Goal: Task Accomplishment & Management: Complete application form

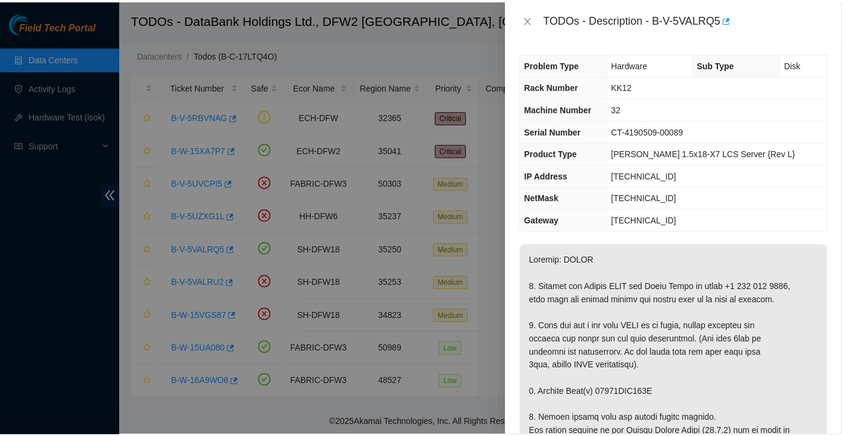
scroll to position [214, 0]
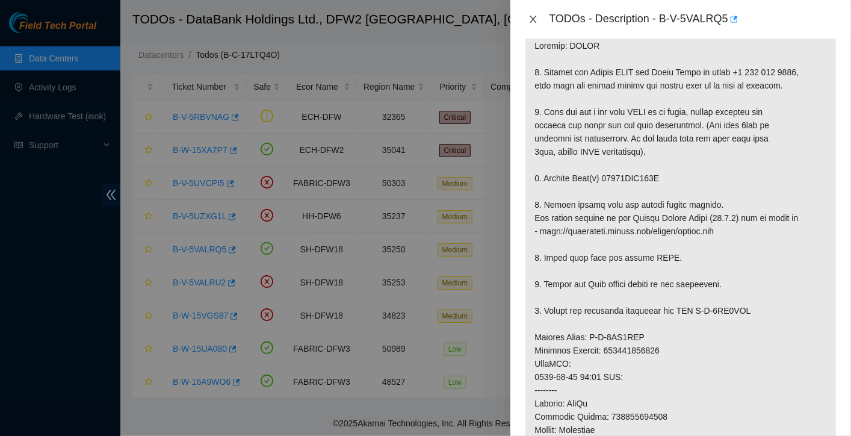
click at [530, 14] on button "Close" at bounding box center [533, 19] width 17 height 11
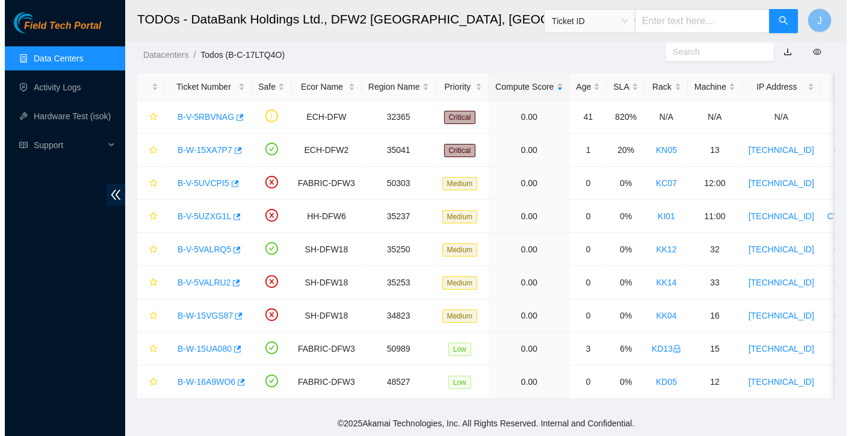
scroll to position [232, 0]
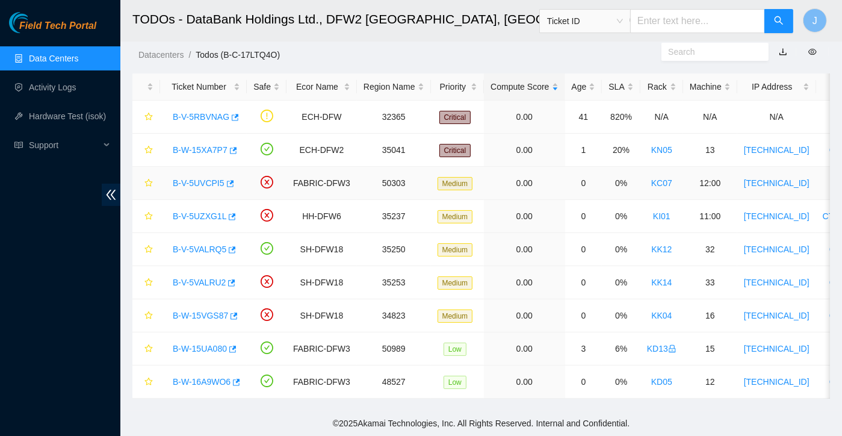
click at [199, 178] on link "B-V-5UVCPI5" at bounding box center [199, 183] width 52 height 10
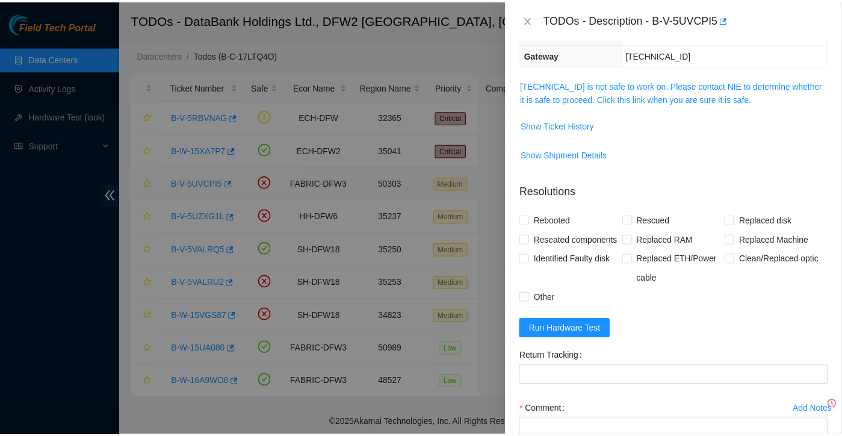
scroll to position [214, 0]
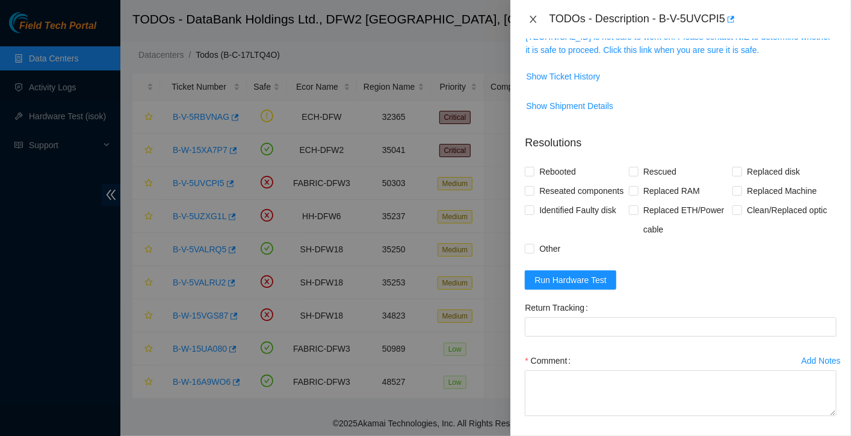
click at [534, 19] on icon "close" at bounding box center [534, 19] width 7 height 7
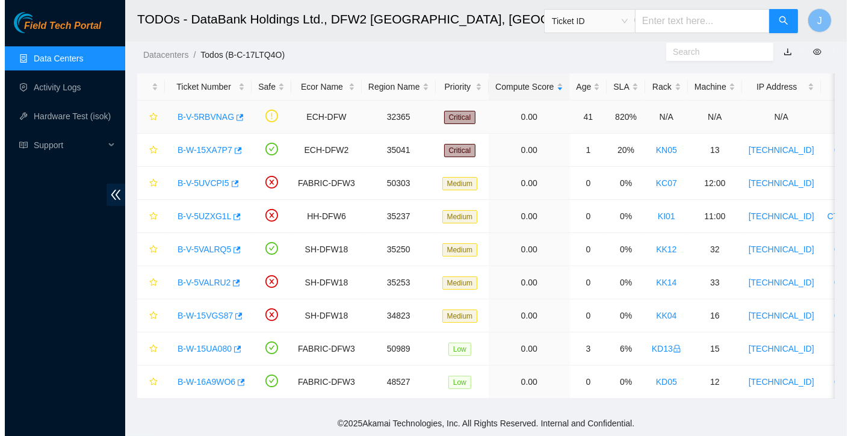
scroll to position [232, 0]
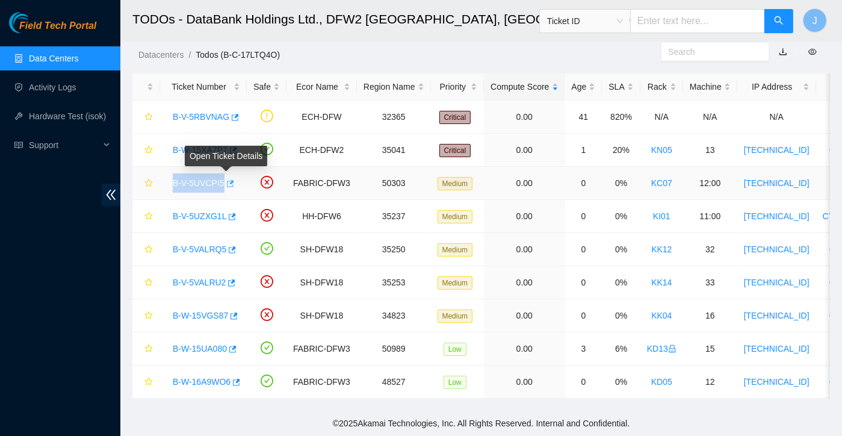
drag, startPoint x: 169, startPoint y: 175, endPoint x: 223, endPoint y: 179, distance: 53.8
click at [223, 179] on div "B-V-5UVCPI5" at bounding box center [203, 182] width 73 height 19
copy tr "B-V-5UVCPI5"
click at [217, 377] on link "B-W-16A9WO6" at bounding box center [202, 382] width 58 height 10
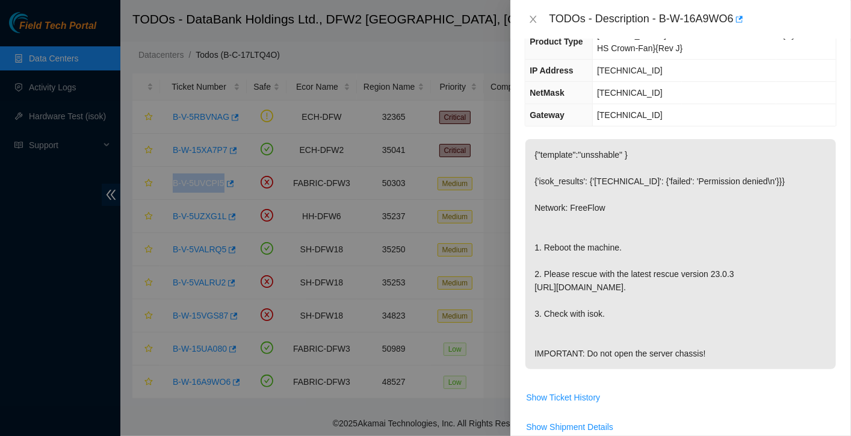
scroll to position [0, 0]
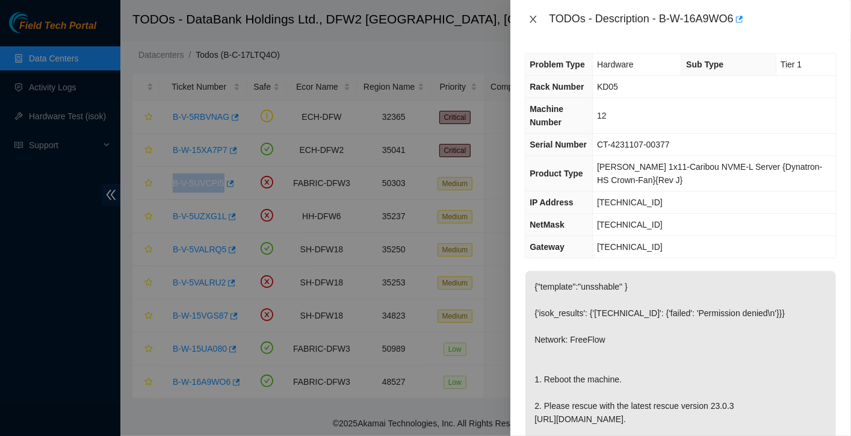
click at [535, 17] on icon "close" at bounding box center [534, 19] width 7 height 7
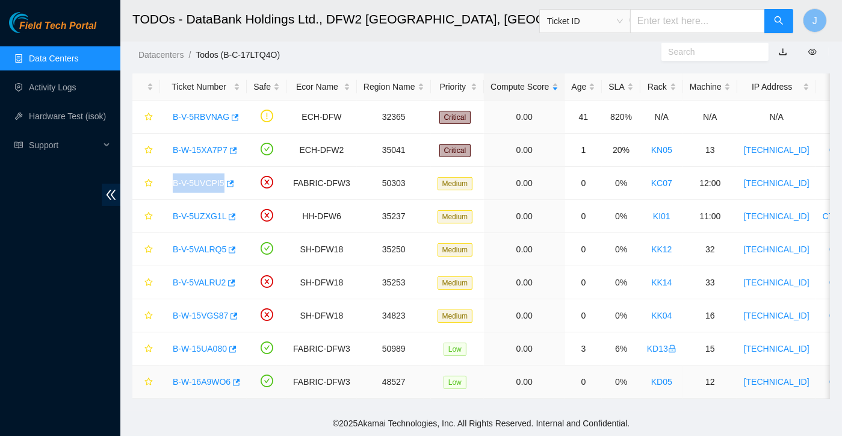
click at [205, 377] on link "B-W-16A9WO6" at bounding box center [202, 382] width 58 height 10
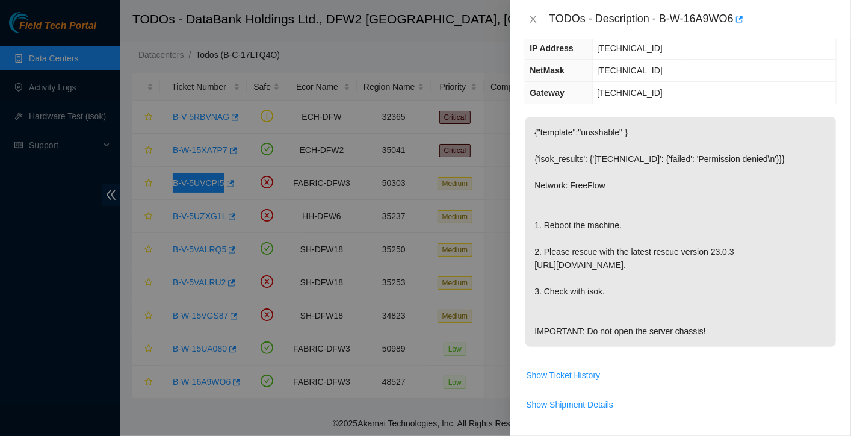
scroll to position [155, 0]
click at [5, 320] on div at bounding box center [425, 218] width 851 height 436
drag, startPoint x: 662, startPoint y: 22, endPoint x: 736, endPoint y: 29, distance: 73.8
click at [736, 29] on div "TODOs - Description - B-W-16A9WO6" at bounding box center [681, 19] width 341 height 39
copy div "B-W-16A9WO6"
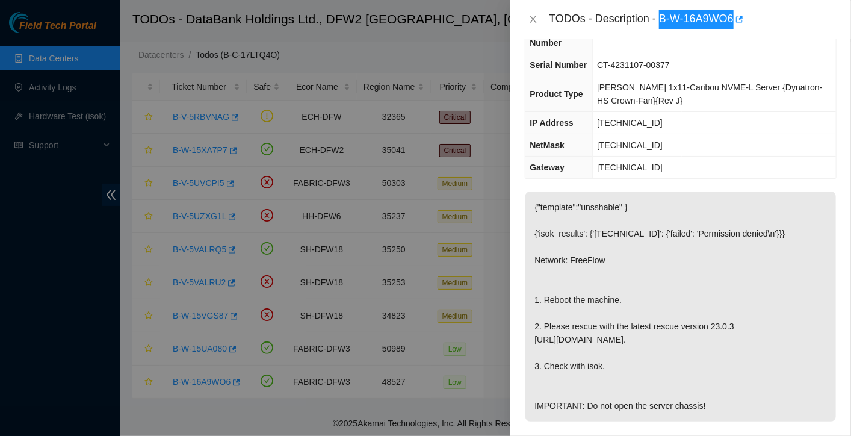
scroll to position [0, 0]
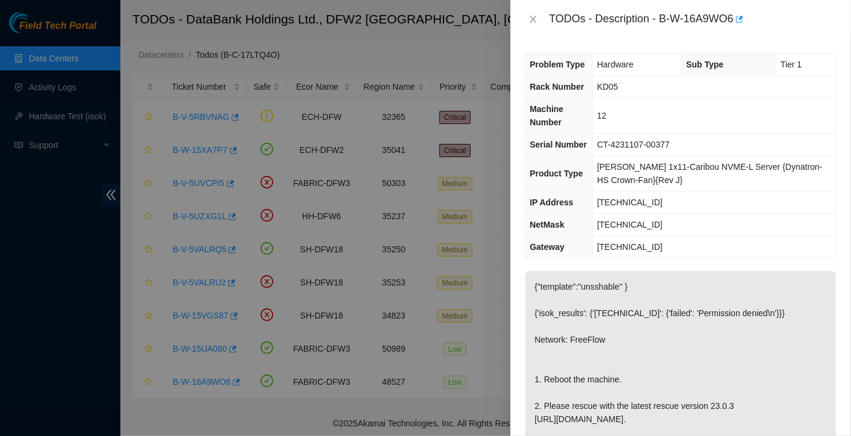
click at [770, 227] on td "[TECHNICAL_ID]" at bounding box center [714, 225] width 243 height 22
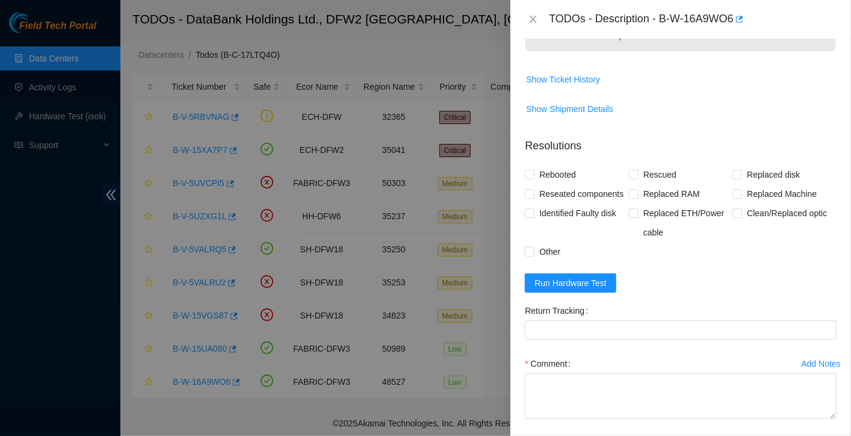
scroll to position [450, 0]
click at [567, 289] on span "Run Hardware Test" at bounding box center [571, 282] width 72 height 13
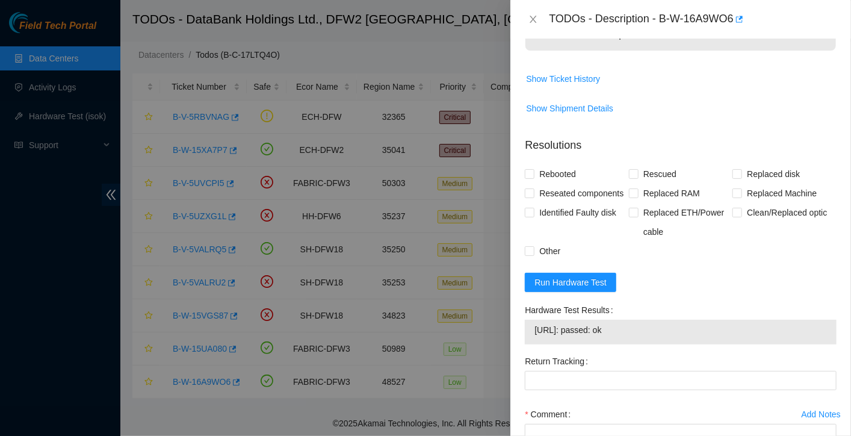
scroll to position [599, 0]
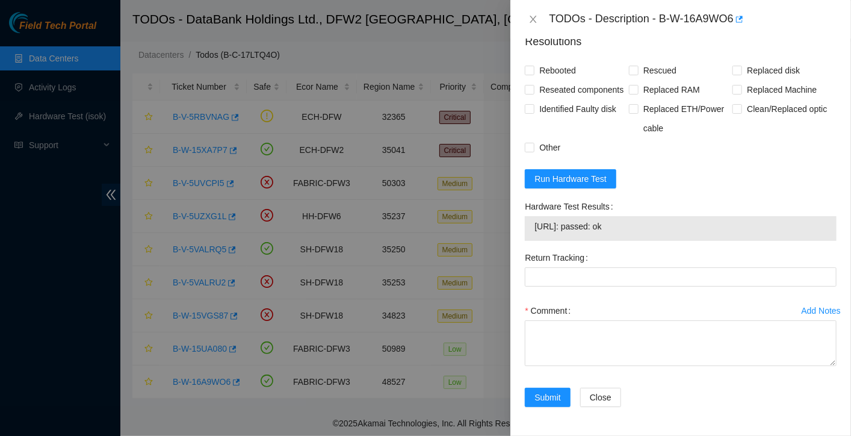
click at [694, 187] on form "Resolutions Rebooted Rescued Replaced disk Reseated components Replaced RAM Rep…" at bounding box center [681, 222] width 312 height 397
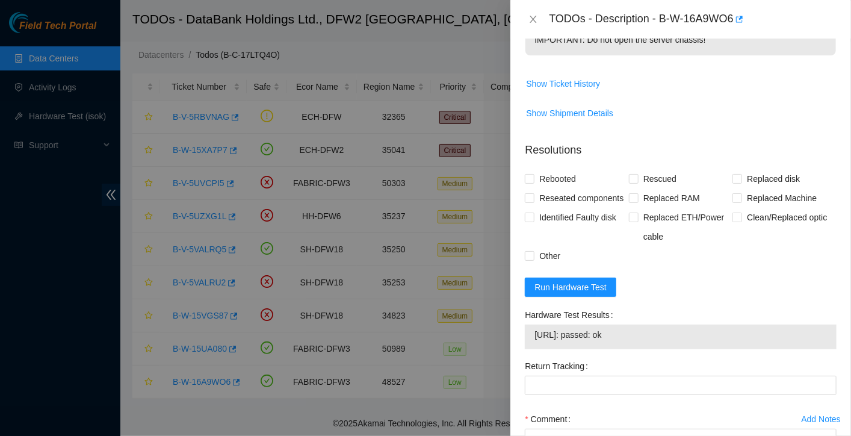
scroll to position [450, 0]
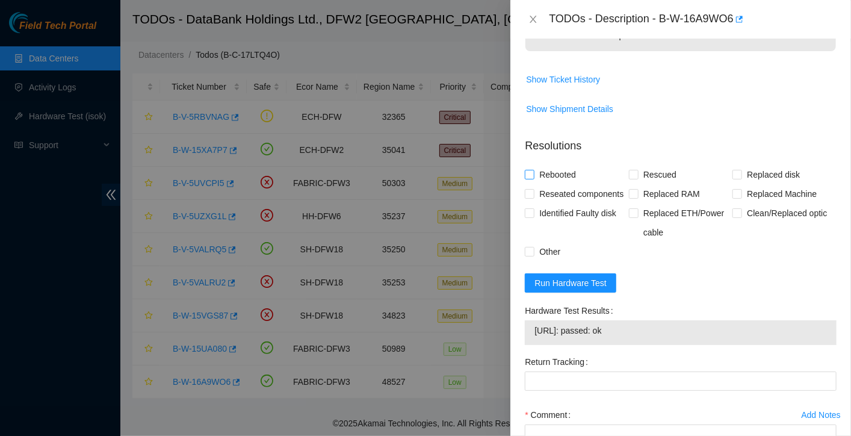
click at [538, 184] on span "Rebooted" at bounding box center [558, 174] width 46 height 19
click at [534, 178] on input "Rebooted" at bounding box center [529, 174] width 8 height 8
checkbox input "true"
click at [640, 184] on span "Rescued" at bounding box center [660, 174] width 43 height 19
click at [638, 178] on input "Rescued" at bounding box center [633, 174] width 8 height 8
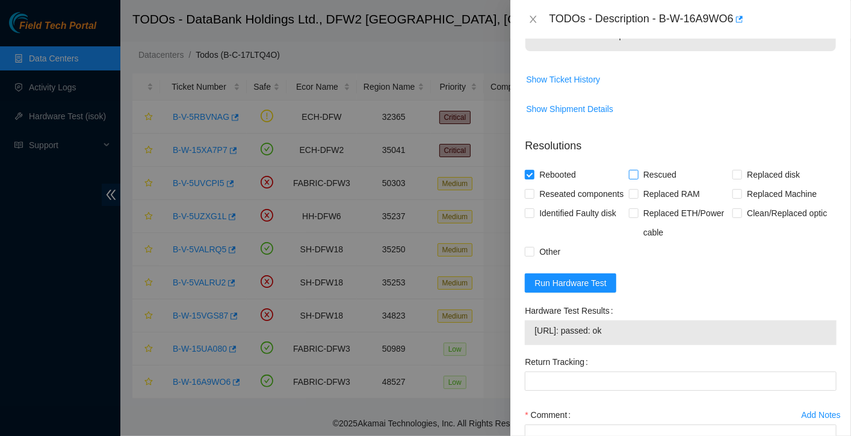
checkbox input "true"
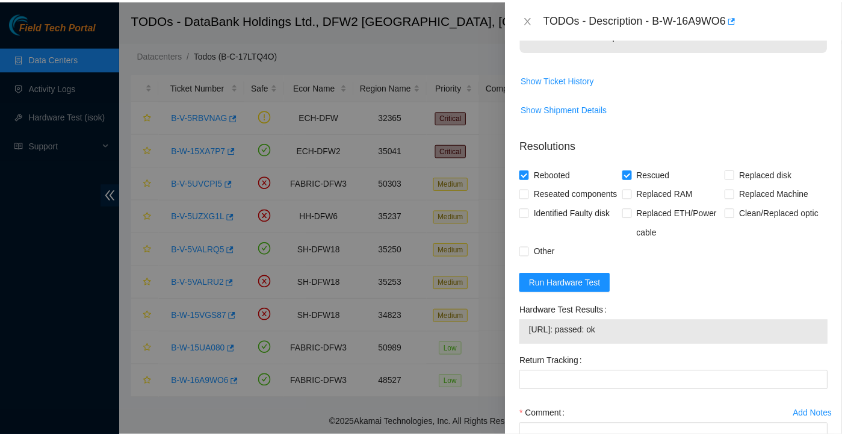
scroll to position [599, 0]
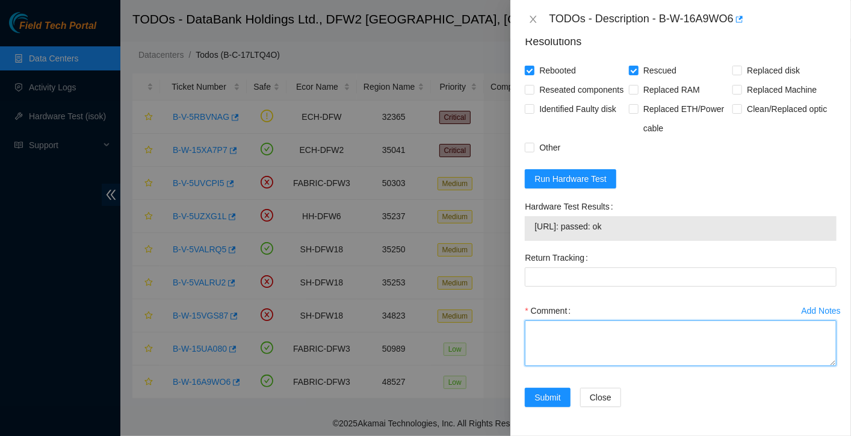
click at [583, 342] on textarea "Comment" at bounding box center [681, 343] width 312 height 46
paste textarea "rebooted the machine, rescued, rebooted, configured, rebooted, and tested ISOK …"
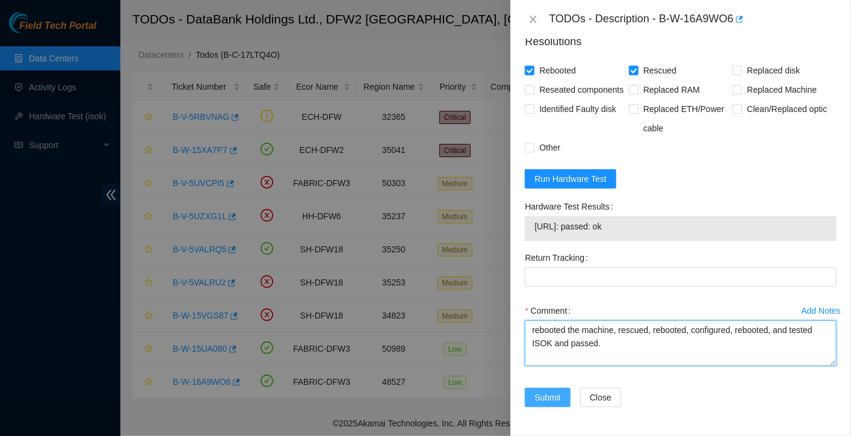
type textarea "rebooted the machine, rescued, rebooted, configured, rebooted, and tested ISOK …"
click at [540, 395] on span "Submit" at bounding box center [548, 397] width 26 height 13
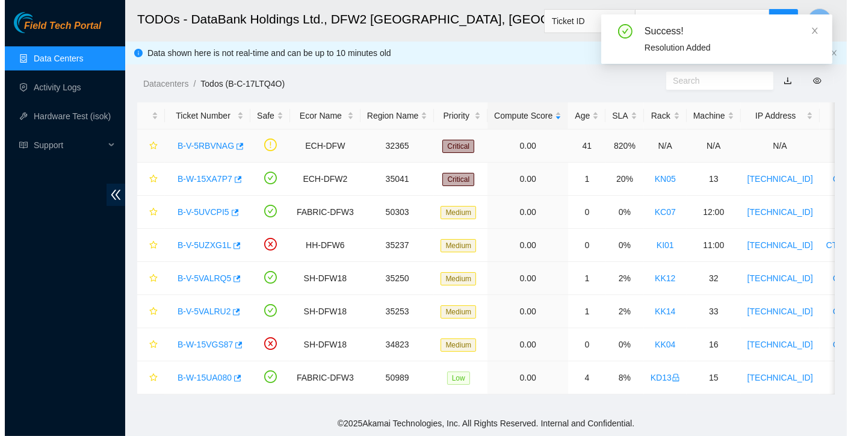
scroll to position [0, 0]
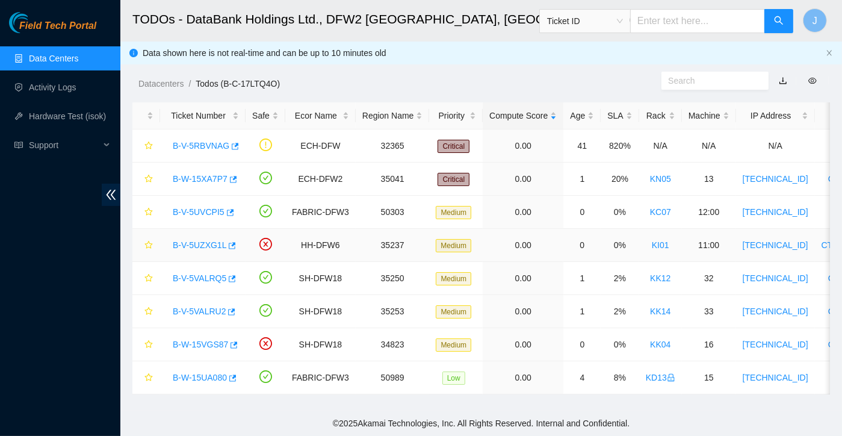
click at [196, 241] on link "B-V-5UZXG1L" at bounding box center [200, 245] width 54 height 10
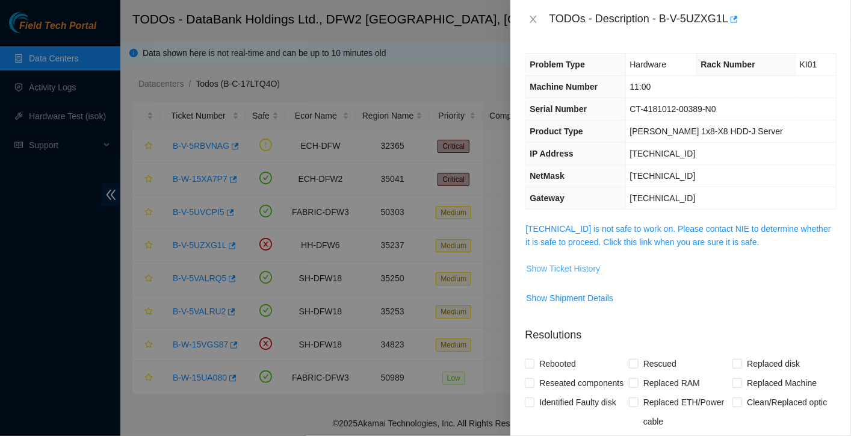
click at [583, 266] on span "Show Ticket History" at bounding box center [563, 268] width 74 height 13
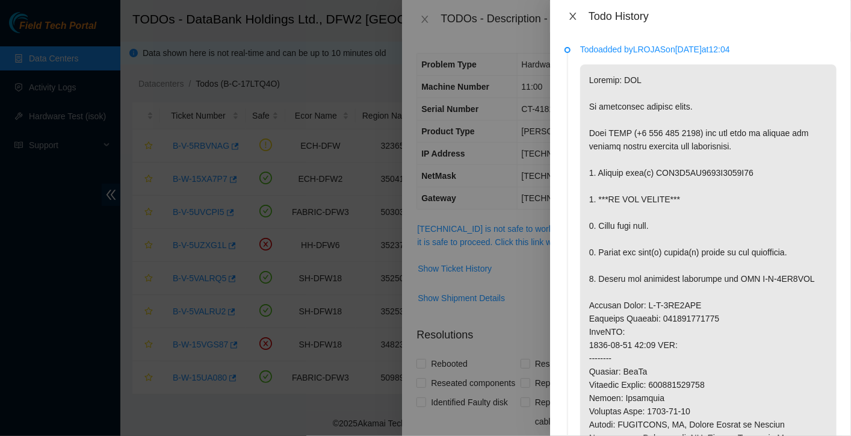
click at [568, 17] on icon "close" at bounding box center [573, 16] width 10 height 10
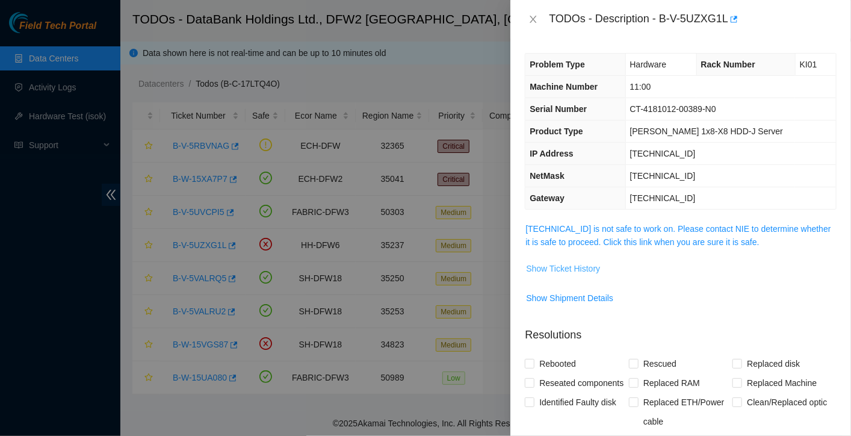
click at [591, 263] on span "Show Ticket History" at bounding box center [563, 268] width 74 height 13
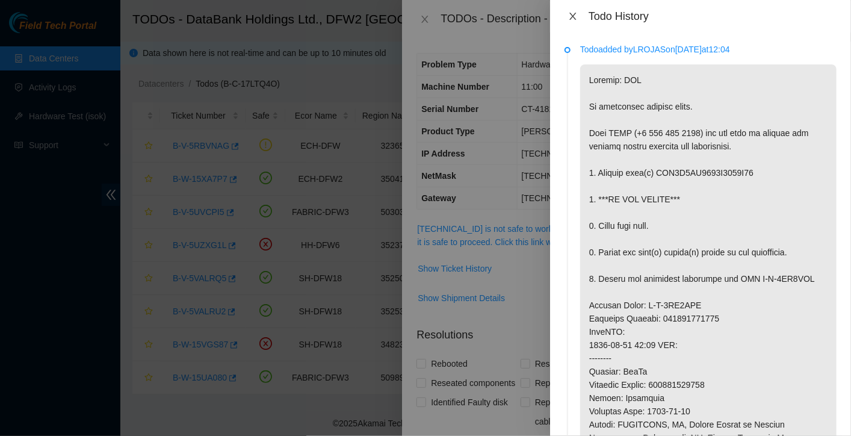
click at [572, 16] on icon "close" at bounding box center [573, 16] width 10 height 10
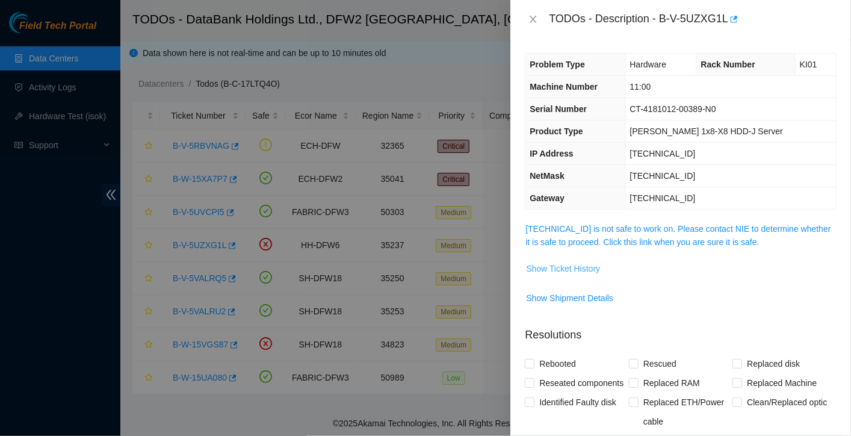
click at [556, 273] on span "Show Ticket History" at bounding box center [563, 268] width 74 height 13
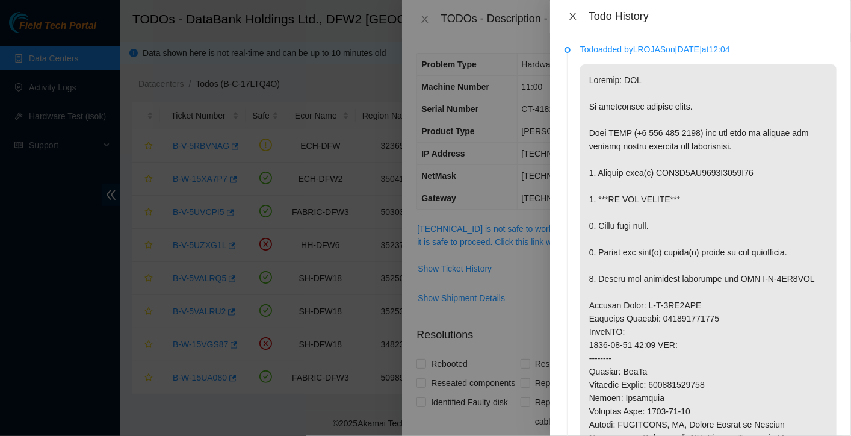
click at [575, 16] on icon "close" at bounding box center [573, 16] width 10 height 10
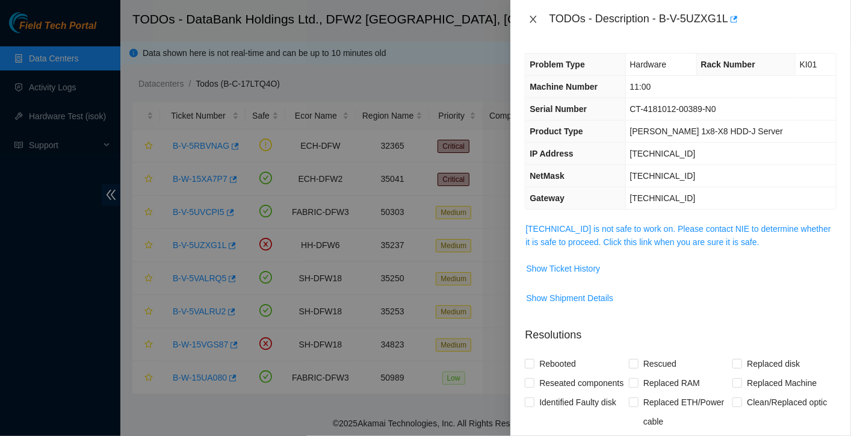
click at [528, 21] on button "Close" at bounding box center [533, 19] width 17 height 11
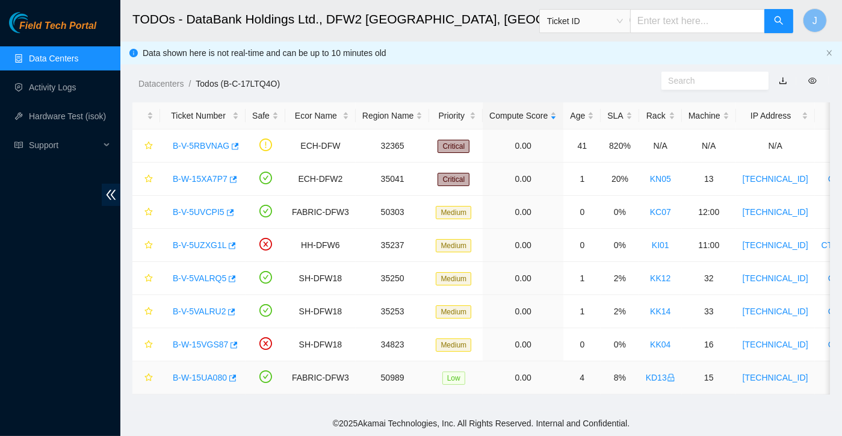
click at [200, 374] on link "B-W-15UA080" at bounding box center [200, 378] width 54 height 10
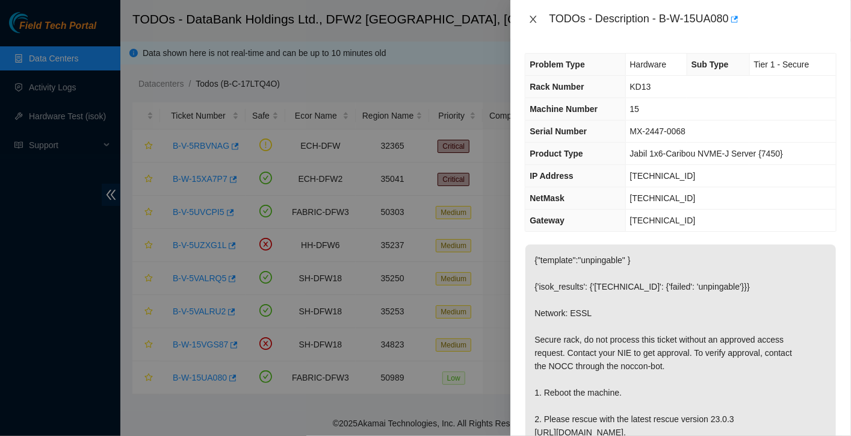
click at [534, 17] on icon "close" at bounding box center [534, 19] width 10 height 10
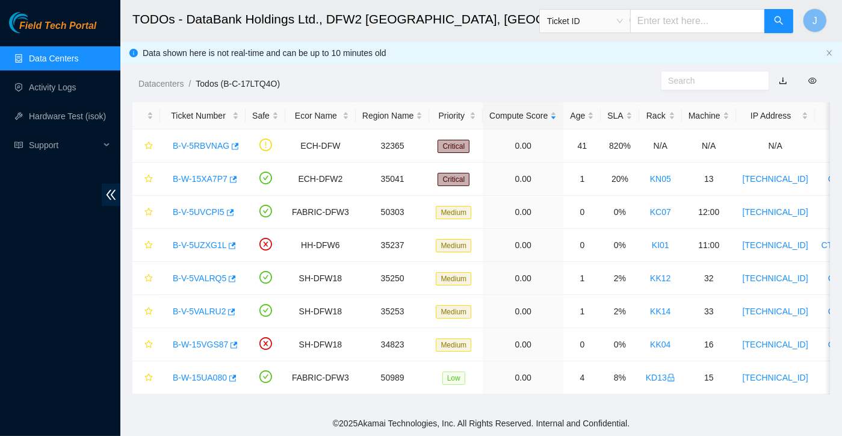
click at [77, 57] on link "Data Centers" at bounding box center [53, 59] width 49 height 10
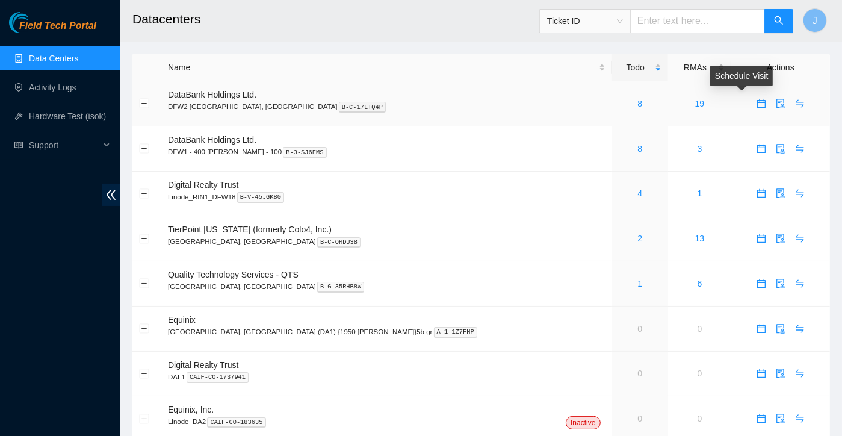
click at [757, 105] on icon "calendar" at bounding box center [762, 104] width 10 height 10
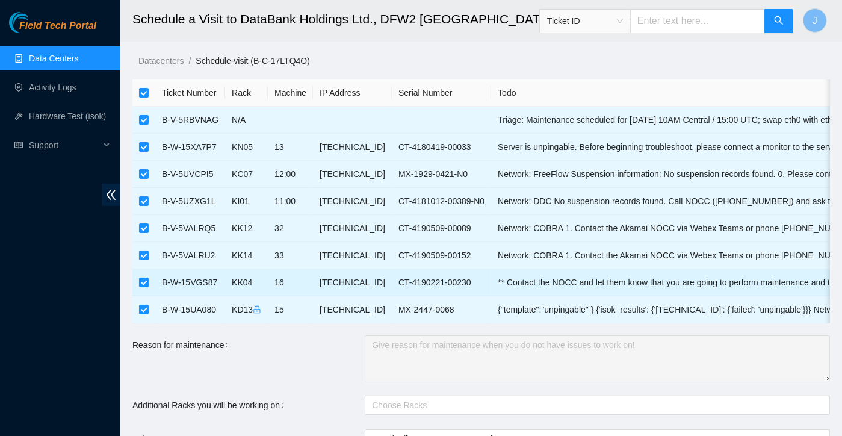
click at [143, 273] on td at bounding box center [143, 282] width 23 height 27
click at [143, 285] on input "checkbox" at bounding box center [144, 283] width 10 height 10
checkbox input "false"
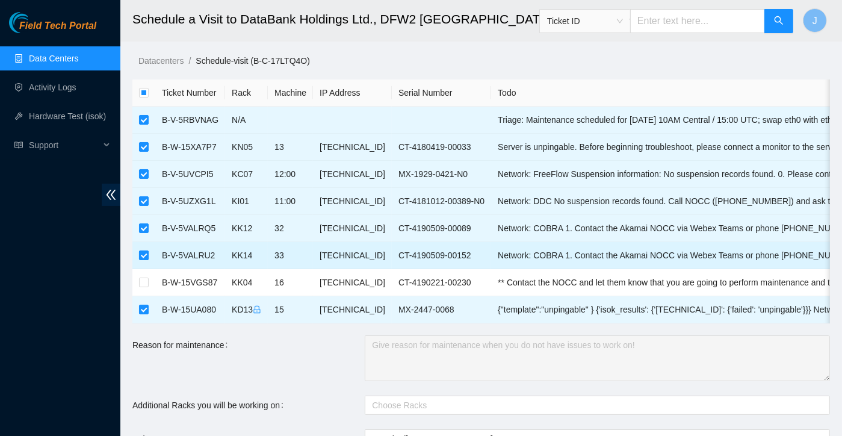
click at [143, 252] on input "checkbox" at bounding box center [144, 256] width 10 height 10
checkbox input "false"
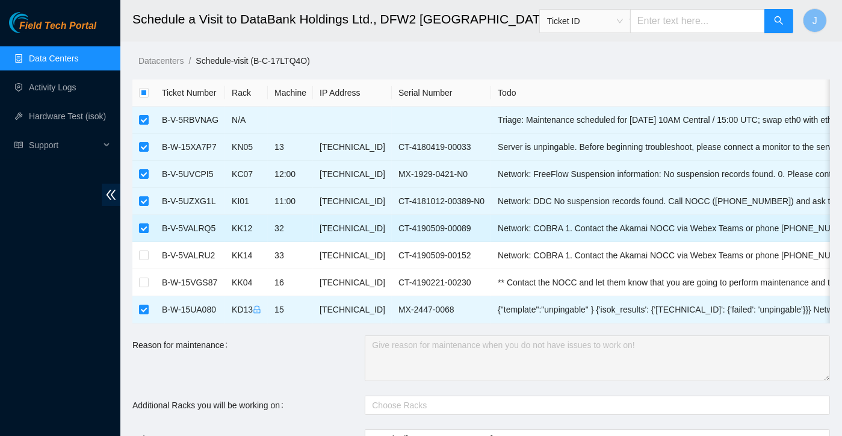
click at [145, 228] on input "checkbox" at bounding box center [144, 228] width 10 height 10
checkbox input "false"
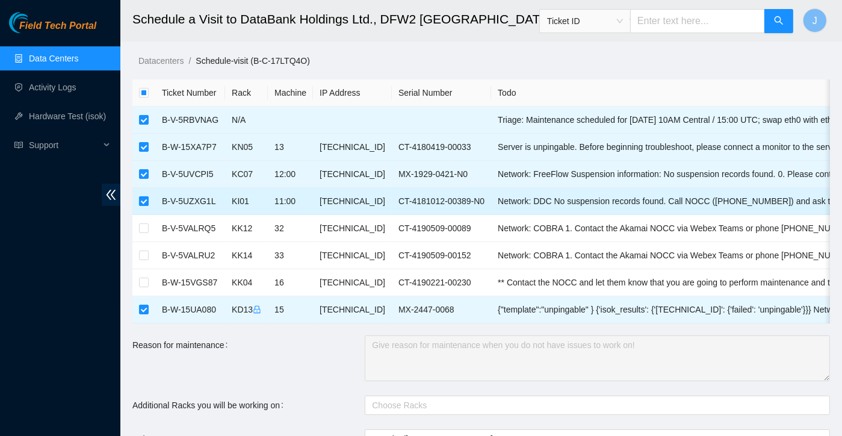
click at [147, 203] on input "checkbox" at bounding box center [144, 201] width 10 height 10
checkbox input "false"
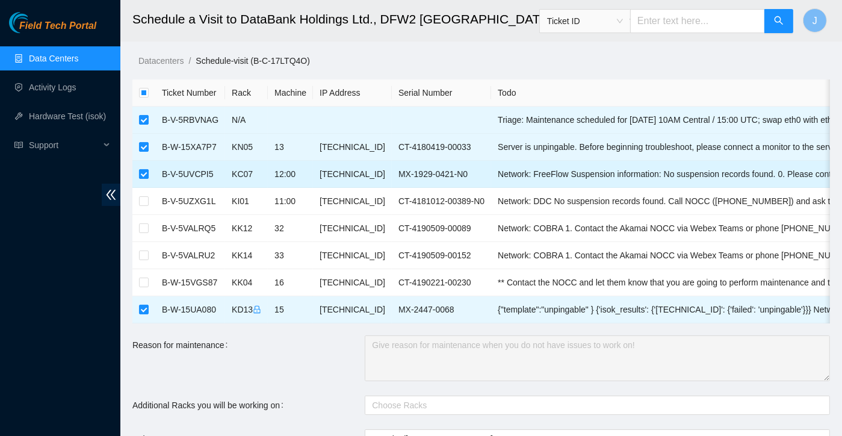
click at [142, 172] on input "checkbox" at bounding box center [144, 174] width 10 height 10
checkbox input "false"
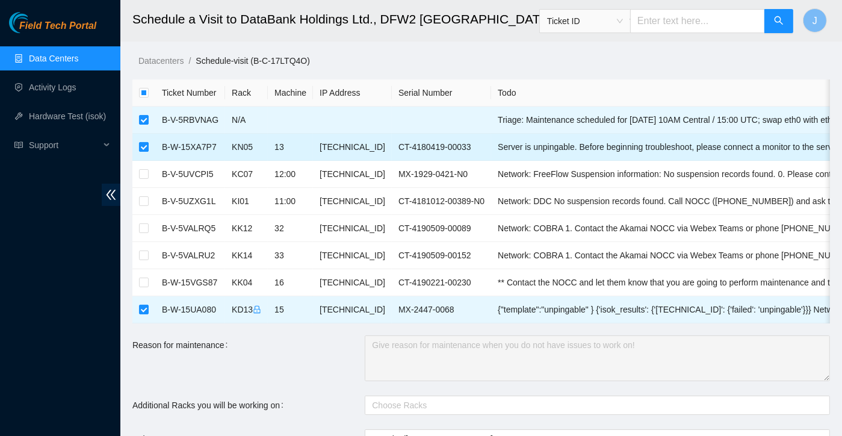
click at [146, 148] on input "checkbox" at bounding box center [144, 147] width 10 height 10
checkbox input "false"
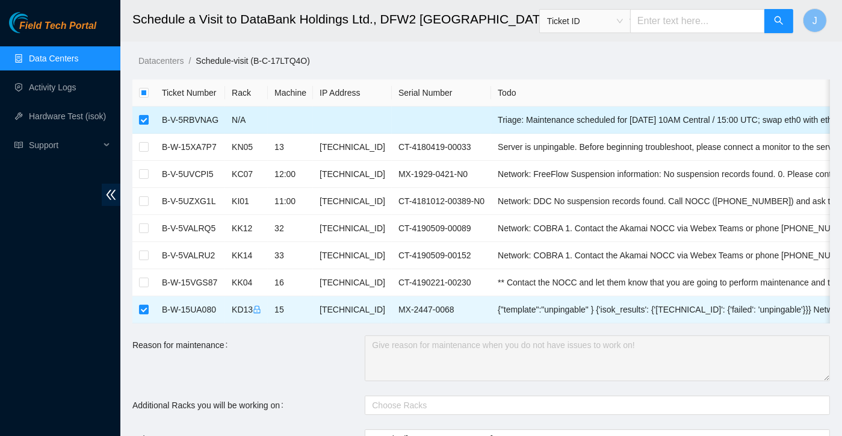
click at [146, 122] on input "checkbox" at bounding box center [144, 120] width 10 height 10
checkbox input "false"
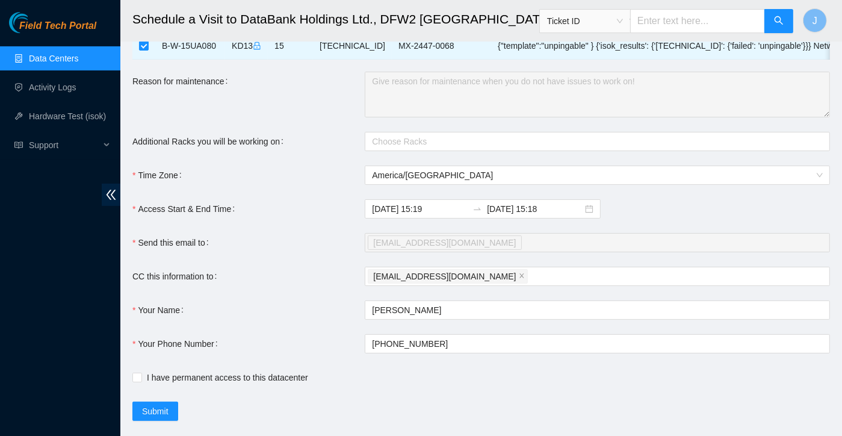
scroll to position [265, 0]
click at [554, 214] on input "[DATE] 15:18" at bounding box center [535, 207] width 96 height 13
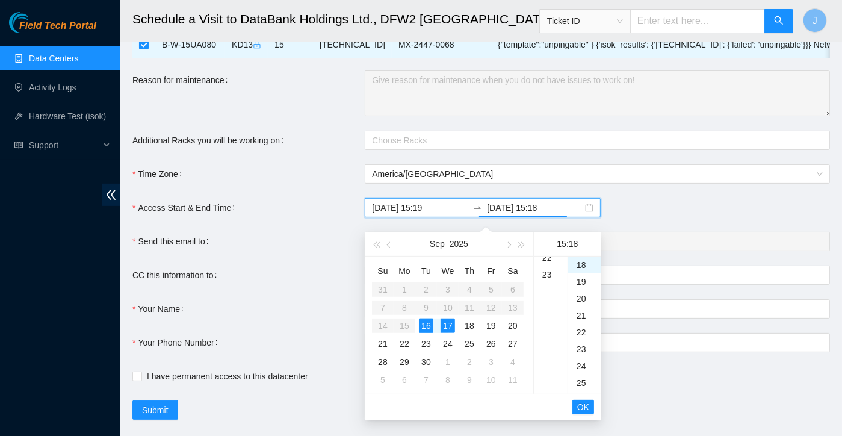
scroll to position [378, 0]
click at [551, 277] on div "23" at bounding box center [551, 274] width 34 height 17
click at [450, 325] on div "17" at bounding box center [448, 326] width 14 height 14
click at [451, 329] on div "17" at bounding box center [448, 326] width 14 height 14
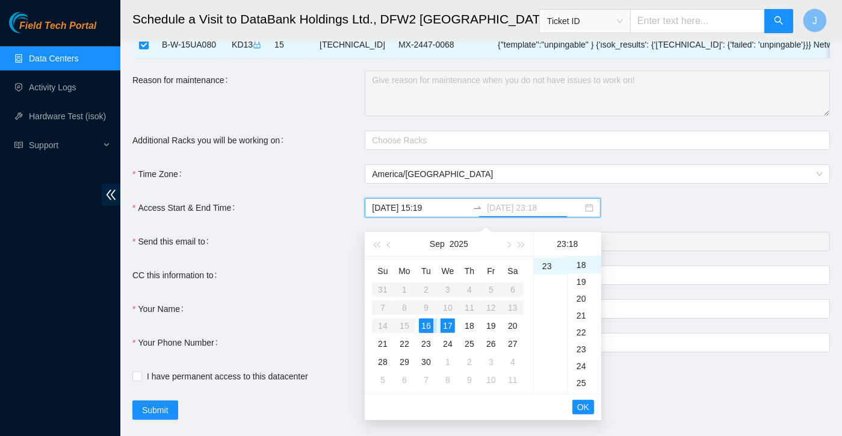
click at [428, 329] on div "16" at bounding box center [426, 326] width 14 height 14
click at [546, 268] on div "23" at bounding box center [551, 266] width 34 height 17
click at [584, 382] on div "25" at bounding box center [584, 383] width 33 height 17
click at [584, 382] on div "32" at bounding box center [584, 383] width 33 height 17
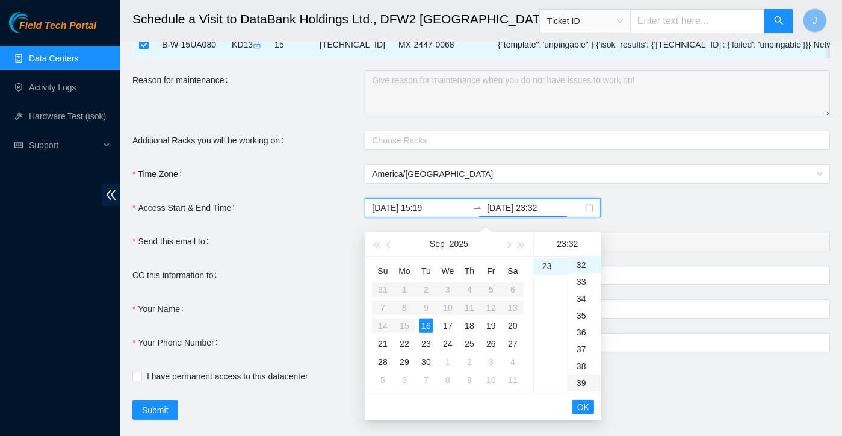
click at [583, 384] on div "39" at bounding box center [584, 383] width 33 height 17
type input "[DATE] 23:39"
click at [584, 402] on span "OK" at bounding box center [584, 406] width 12 height 13
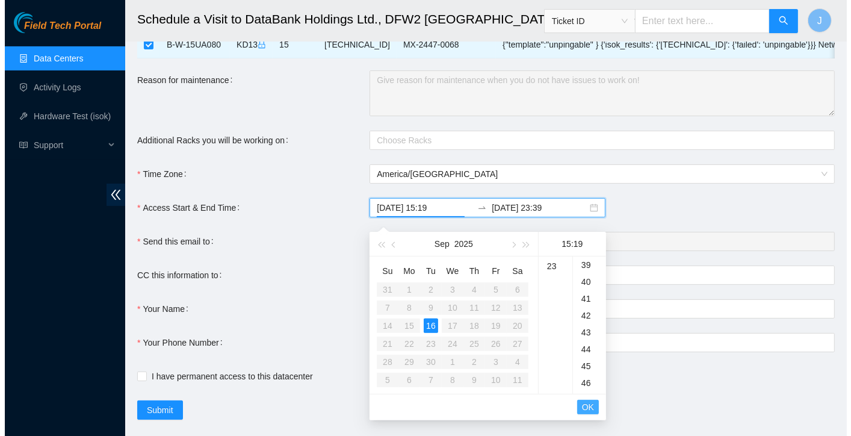
scroll to position [320, 0]
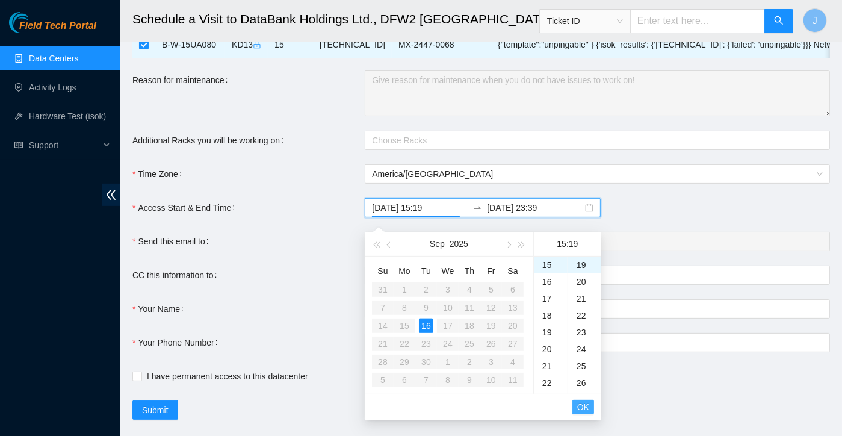
click at [584, 402] on span "OK" at bounding box center [584, 406] width 12 height 13
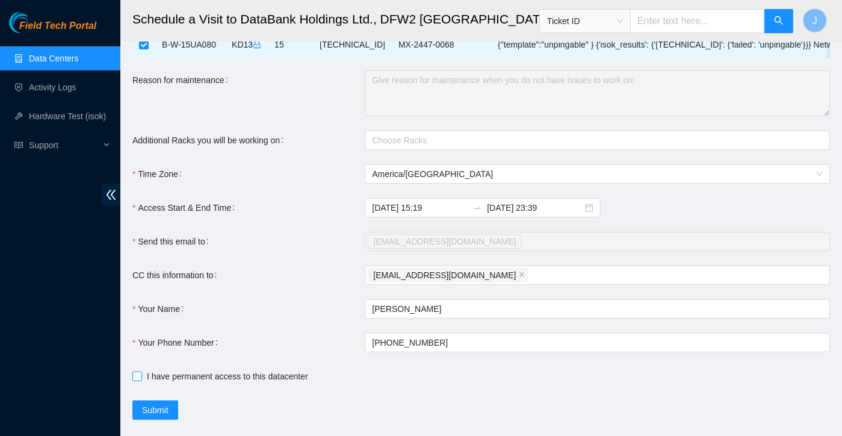
click at [161, 383] on span "I have permanent access to this datacenter" at bounding box center [227, 376] width 171 height 13
click at [141, 380] on input "I have permanent access to this datacenter" at bounding box center [136, 376] width 8 height 8
checkbox input "true"
click at [164, 416] on span "Submit" at bounding box center [155, 409] width 26 height 13
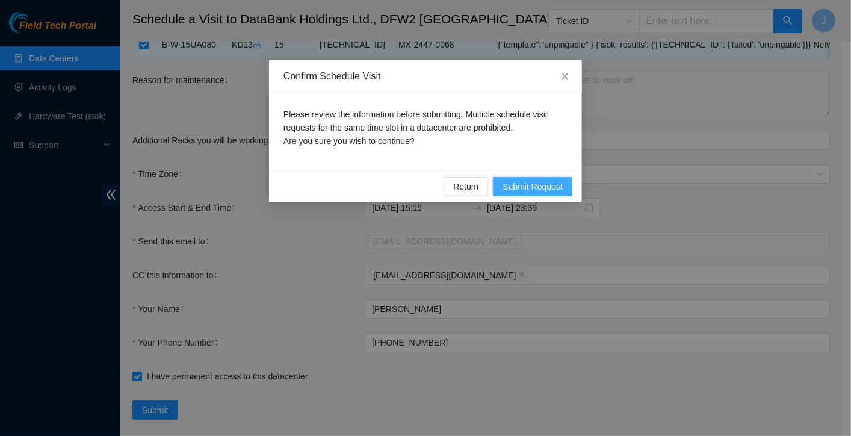
click at [535, 182] on span "Submit Request" at bounding box center [533, 186] width 60 height 13
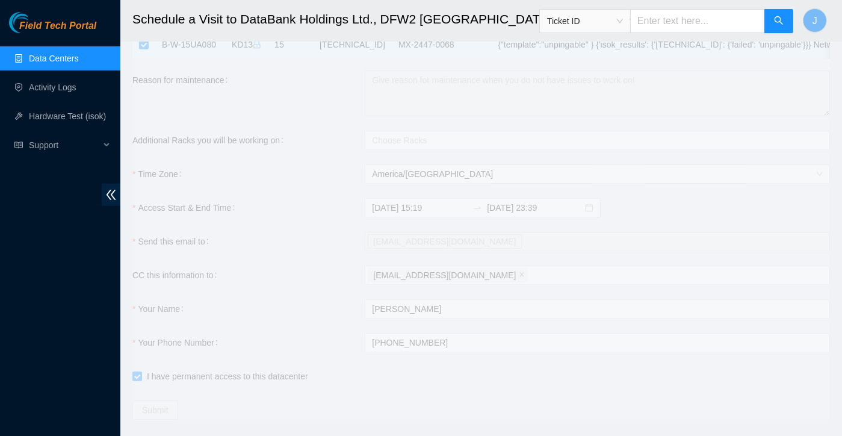
type input "[DATE] 15:20"
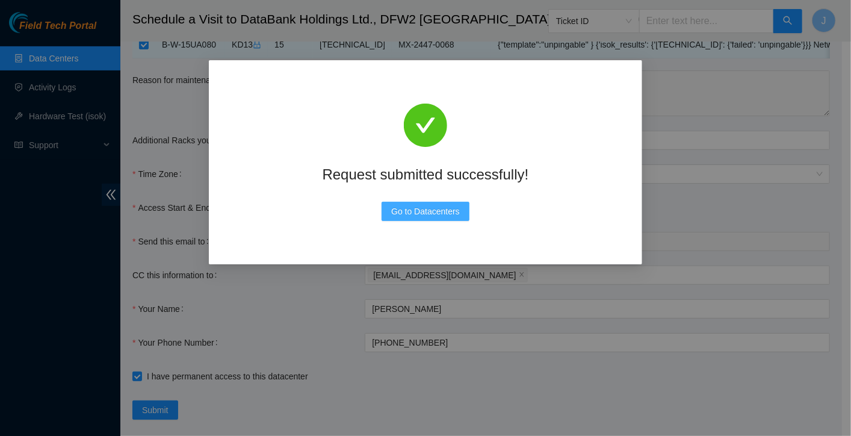
click at [431, 210] on span "Go to Datacenters" at bounding box center [425, 211] width 69 height 13
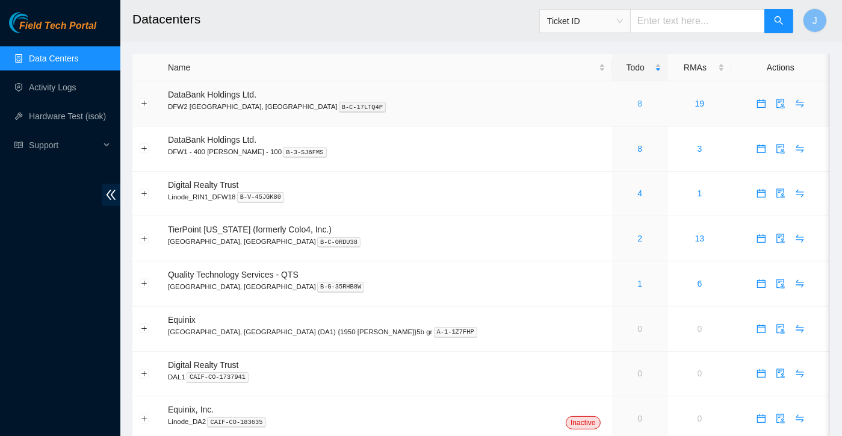
click at [638, 104] on link "8" at bounding box center [640, 104] width 5 height 10
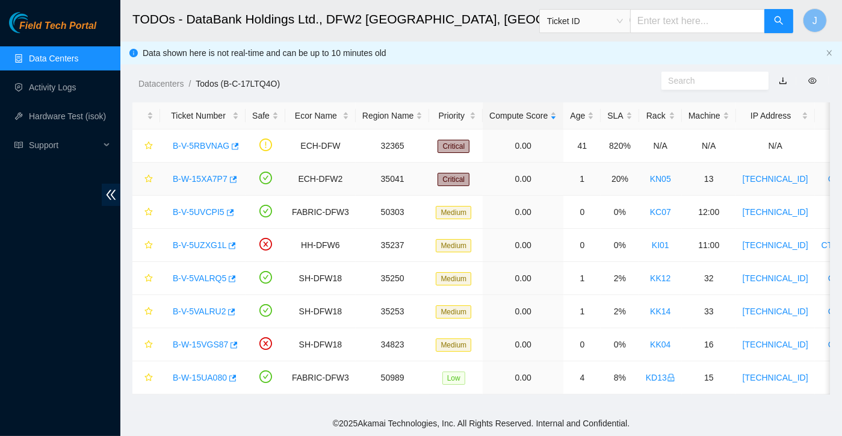
click at [210, 175] on link "B-W-15XA7P7" at bounding box center [200, 179] width 55 height 10
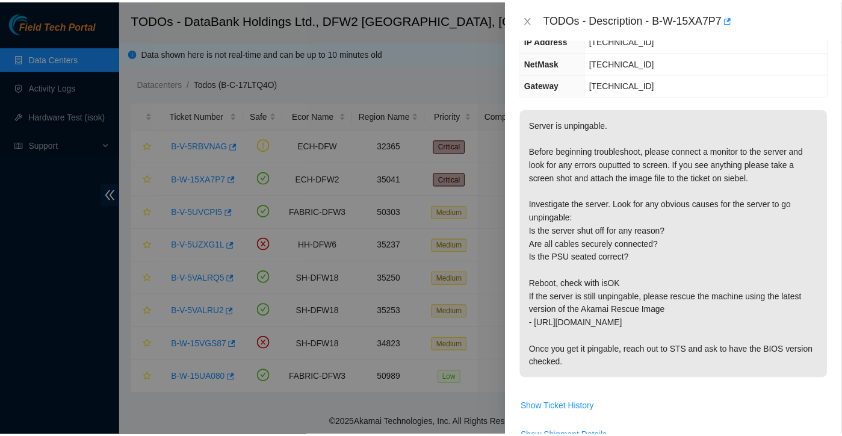
scroll to position [154, 0]
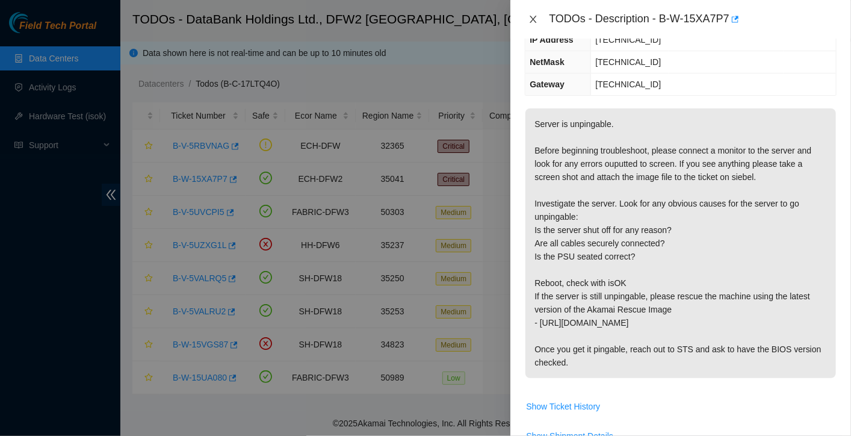
click at [531, 14] on button "Close" at bounding box center [533, 19] width 17 height 11
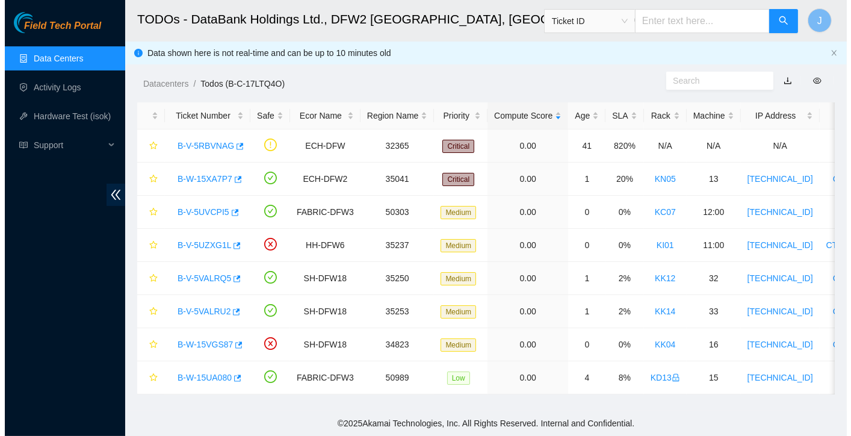
scroll to position [166, 0]
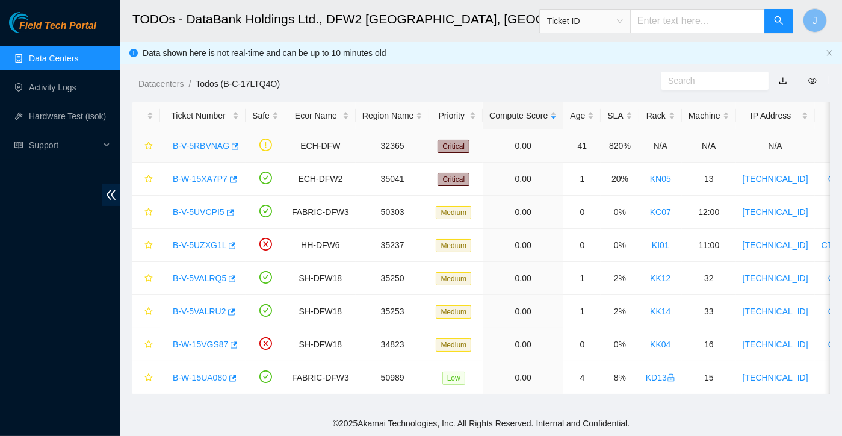
click at [191, 148] on link "B-V-5RBVNAG" at bounding box center [201, 146] width 57 height 10
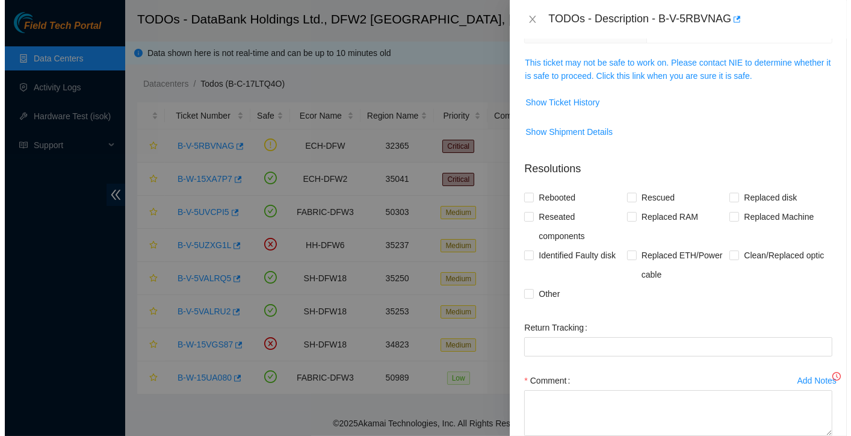
scroll to position [127, 0]
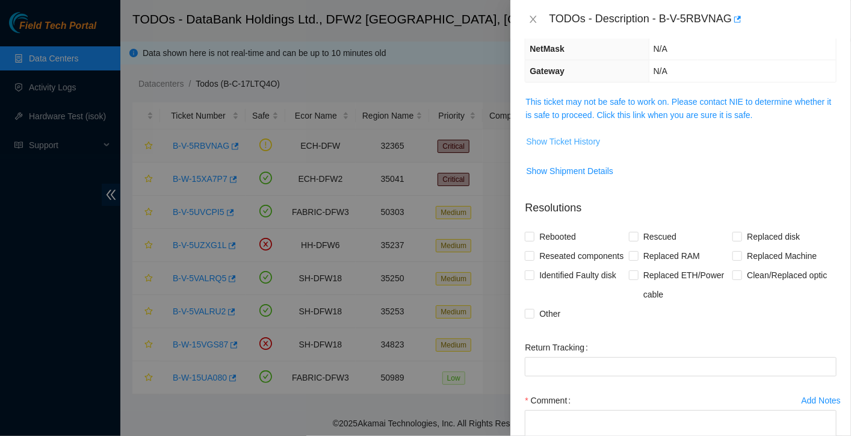
click at [592, 140] on span "Show Ticket History" at bounding box center [563, 141] width 74 height 13
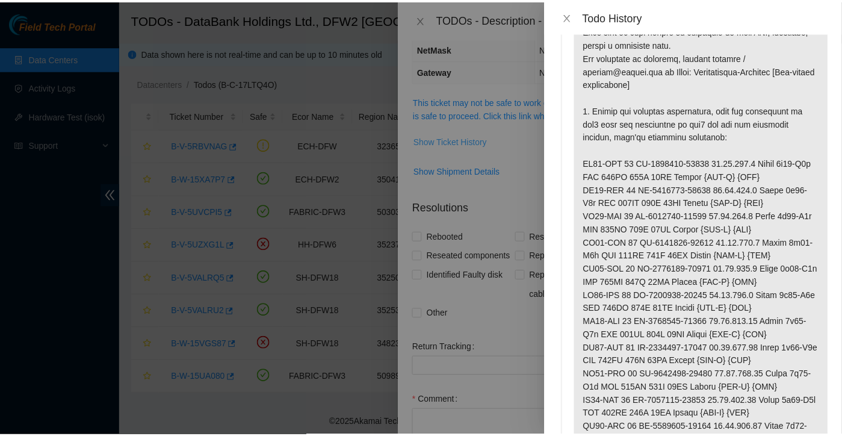
scroll to position [0, 0]
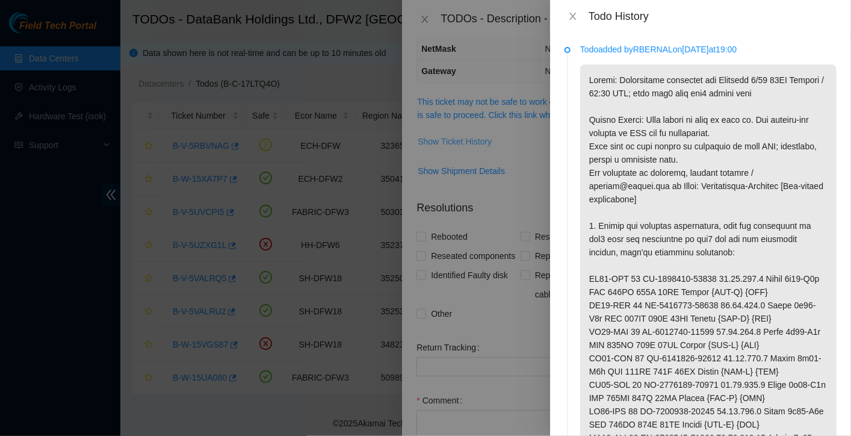
click at [572, 17] on icon "close" at bounding box center [573, 16] width 10 height 10
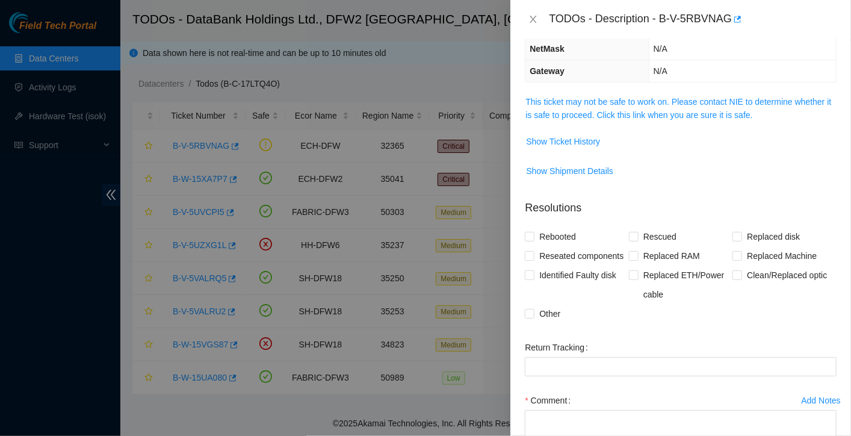
click at [534, 18] on icon "close" at bounding box center [534, 19] width 10 height 10
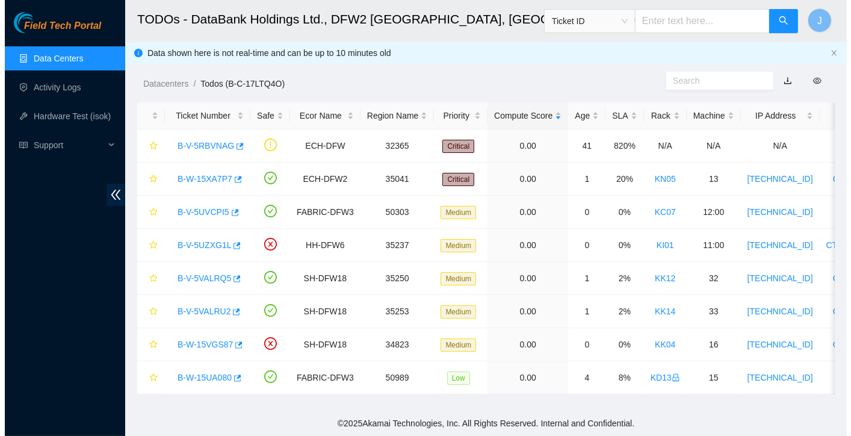
scroll to position [166, 0]
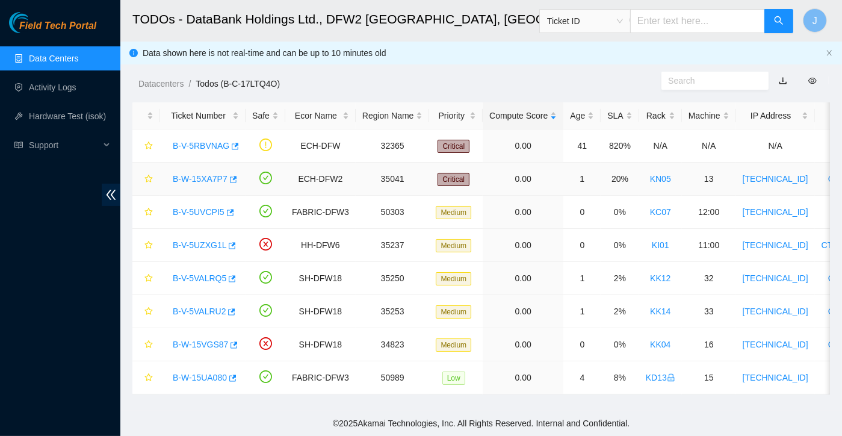
click at [187, 182] on link "B-W-15XA7P7" at bounding box center [200, 179] width 55 height 10
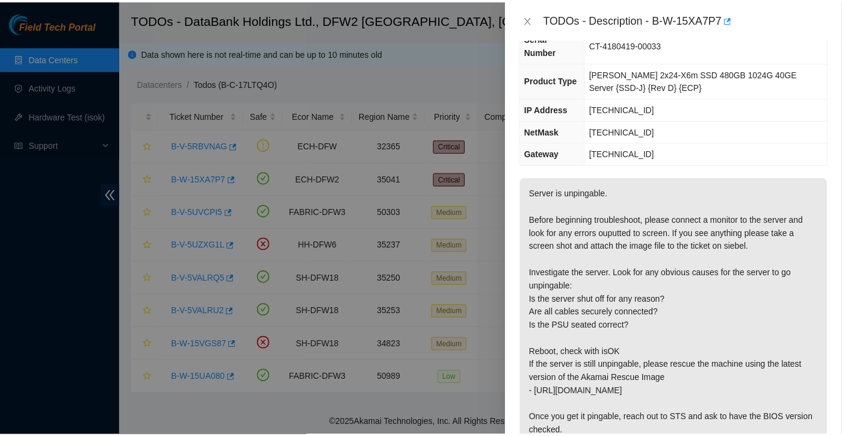
scroll to position [87, 0]
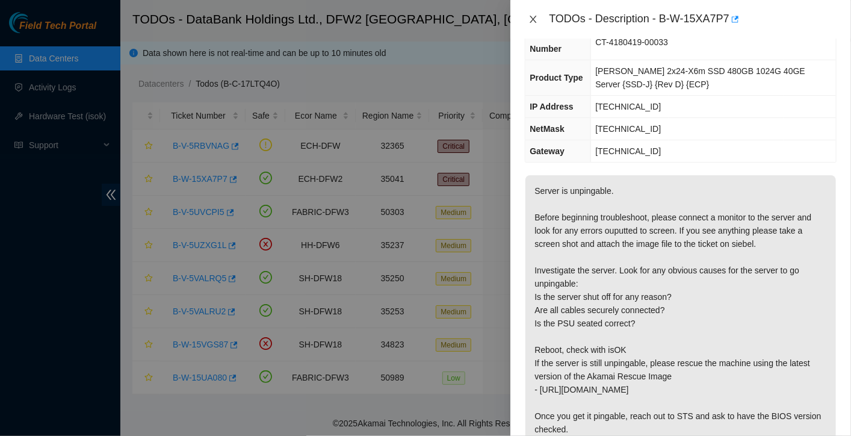
click at [539, 23] on button "Close" at bounding box center [533, 19] width 17 height 11
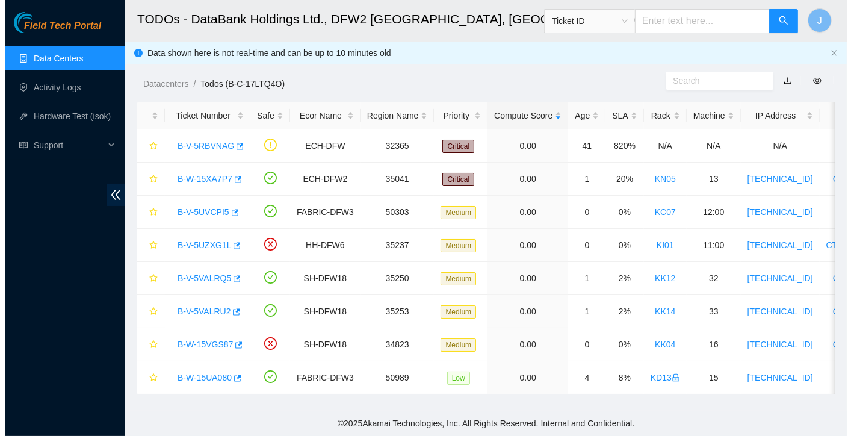
scroll to position [100, 0]
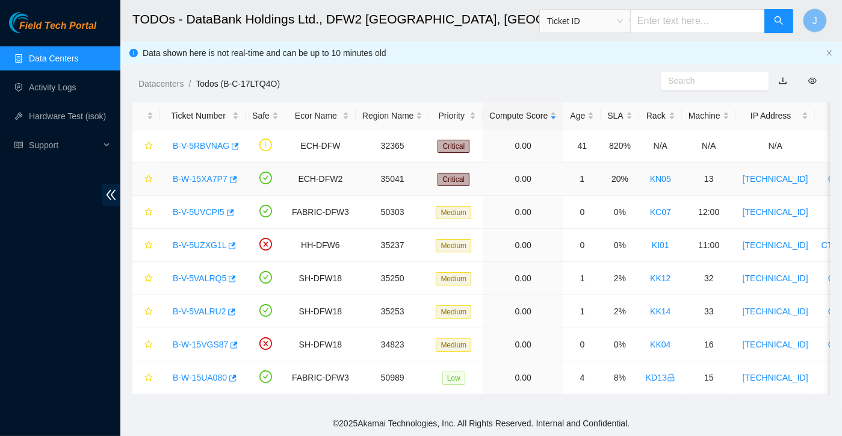
click at [195, 178] on link "B-W-15XA7P7" at bounding box center [200, 179] width 55 height 10
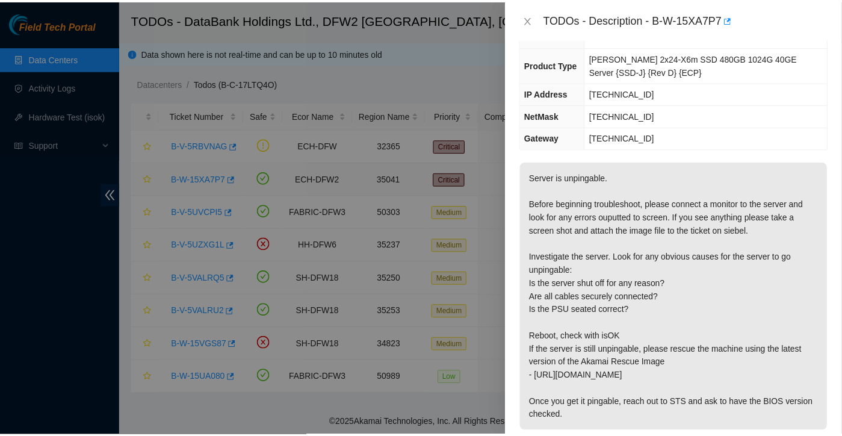
scroll to position [87, 0]
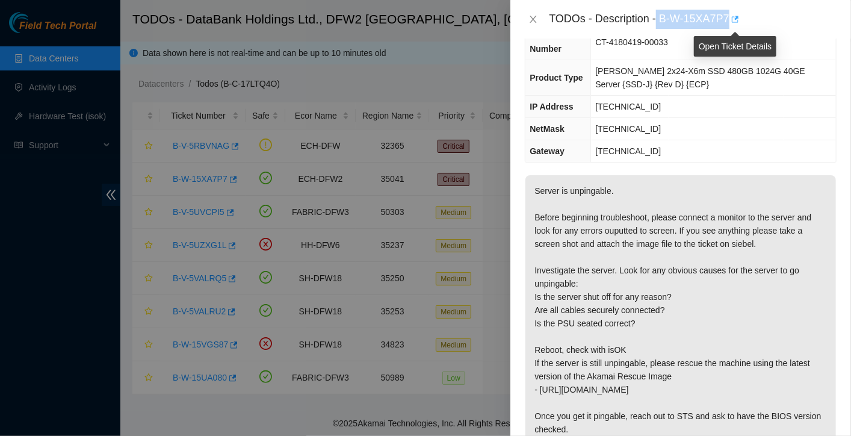
drag, startPoint x: 658, startPoint y: 15, endPoint x: 732, endPoint y: 20, distance: 74.9
click at [732, 20] on div "TODOs - Description - B-W-15XA7P7" at bounding box center [693, 19] width 288 height 19
copy div "B-W-15XA7P7"
click at [540, 20] on button "Close" at bounding box center [533, 19] width 17 height 11
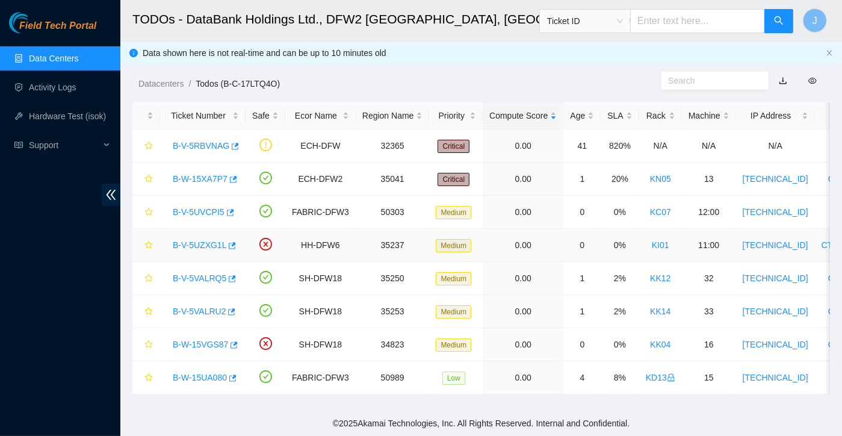
scroll to position [4, 0]
click at [58, 83] on link "Activity Logs" at bounding box center [53, 88] width 48 height 10
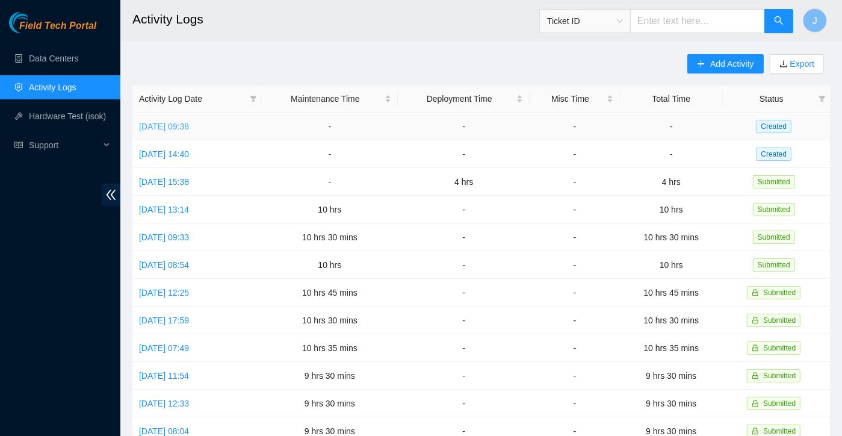
click at [183, 127] on link "Tue, 16 Sep 2025 09:38" at bounding box center [164, 127] width 50 height 10
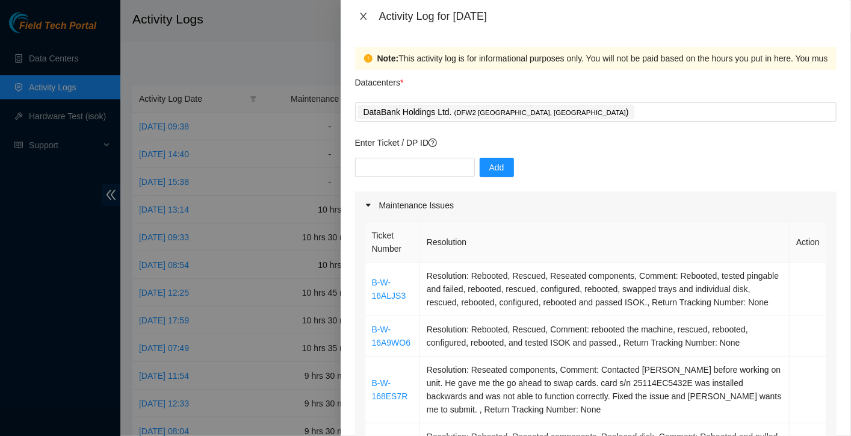
click at [364, 19] on icon "close" at bounding box center [364, 16] width 10 height 10
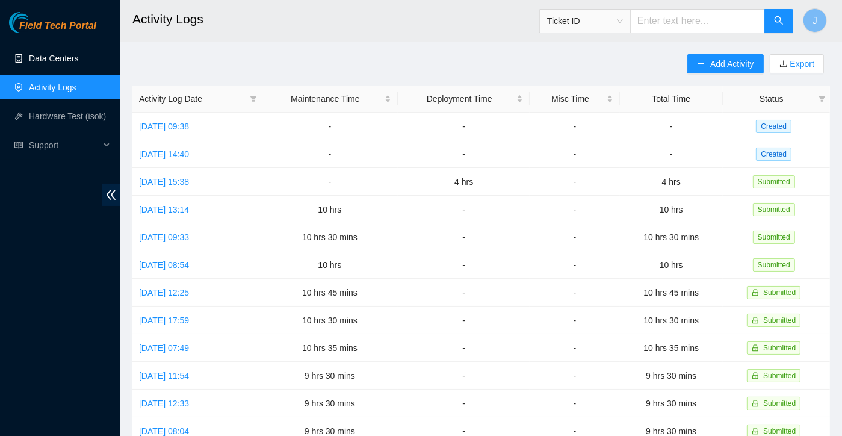
click at [69, 54] on link "Data Centers" at bounding box center [53, 59] width 49 height 10
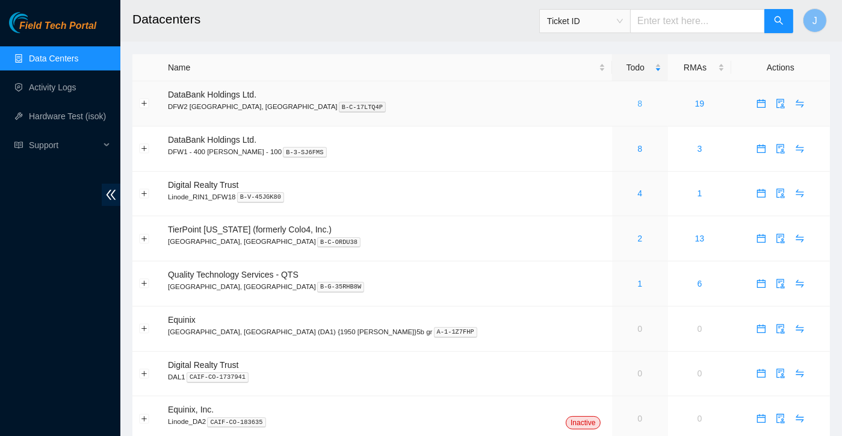
click at [638, 102] on link "8" at bounding box center [640, 104] width 5 height 10
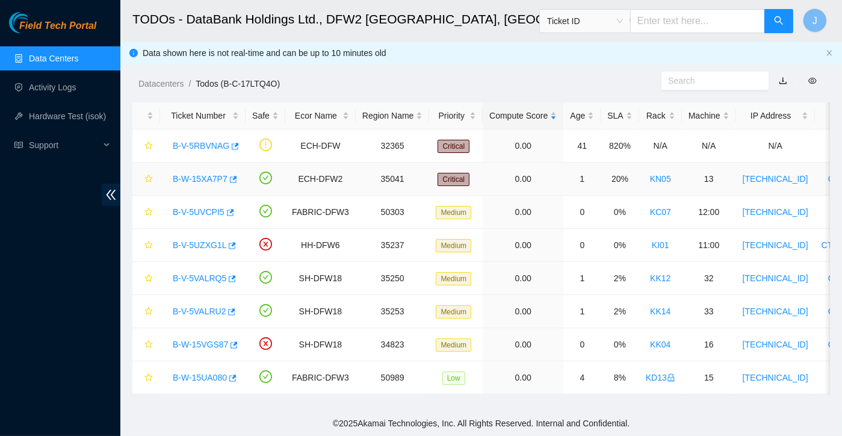
click at [202, 180] on link "B-W-15XA7P7" at bounding box center [200, 179] width 55 height 10
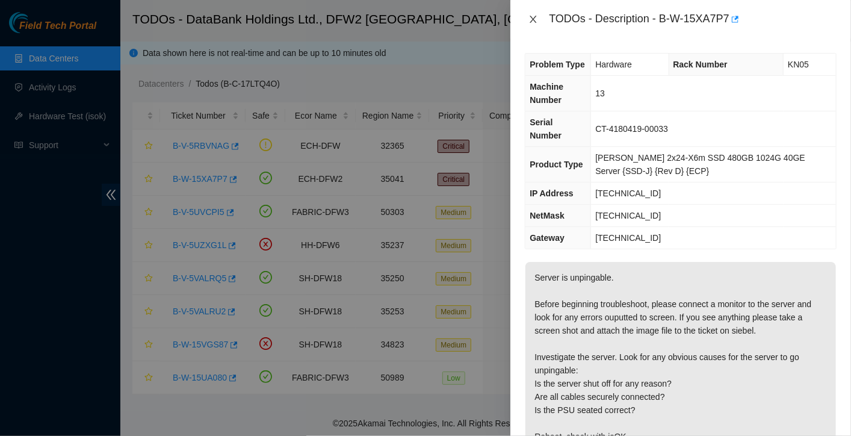
click at [534, 17] on icon "close" at bounding box center [534, 19] width 10 height 10
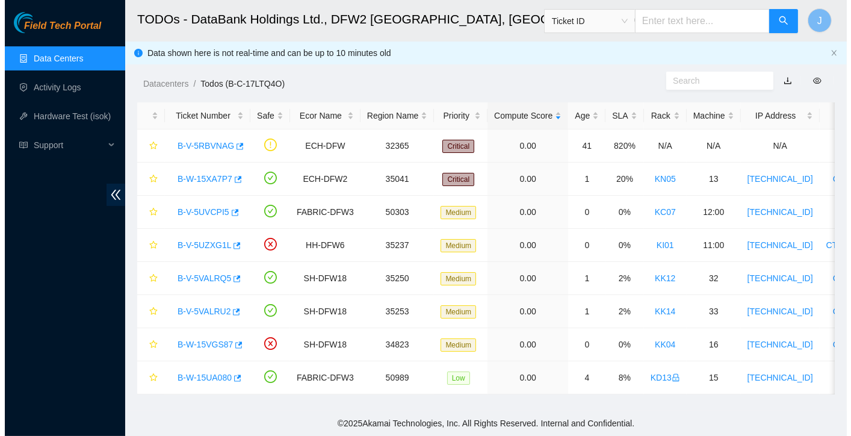
scroll to position [4, 0]
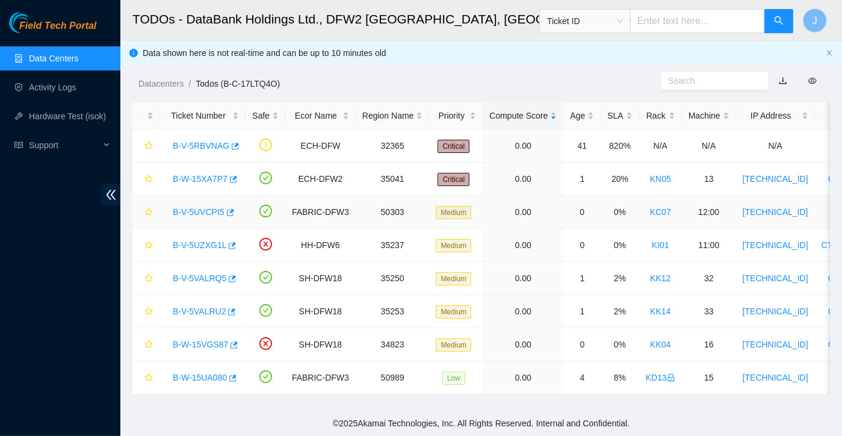
click at [190, 207] on link "B-V-5UVCPI5" at bounding box center [199, 212] width 52 height 10
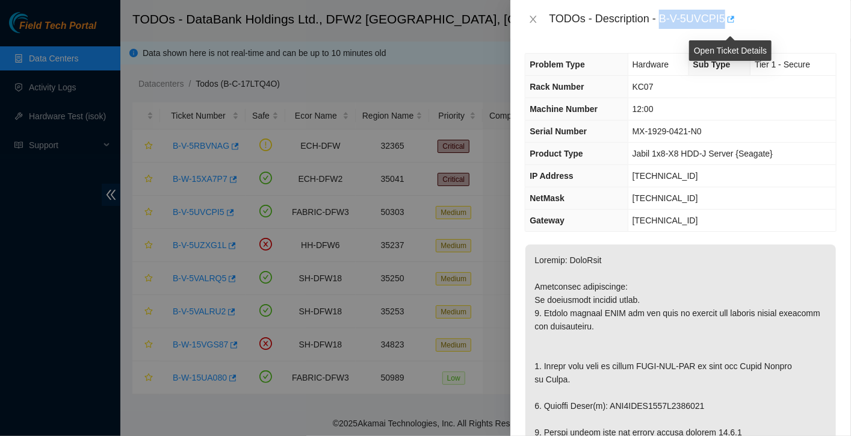
drag, startPoint x: 660, startPoint y: 23, endPoint x: 727, endPoint y: 25, distance: 67.5
click at [727, 25] on div "TODOs - Description - B-V-5UVCPI5" at bounding box center [693, 19] width 288 height 19
copy div "B-V-5UVCPI5"
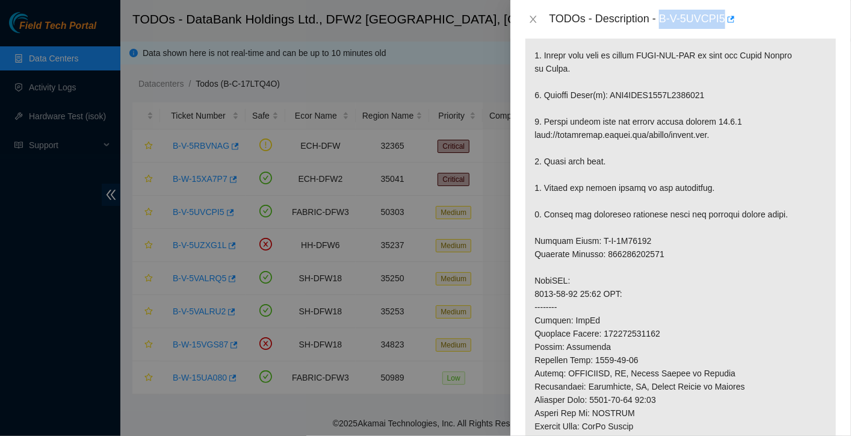
scroll to position [311, 0]
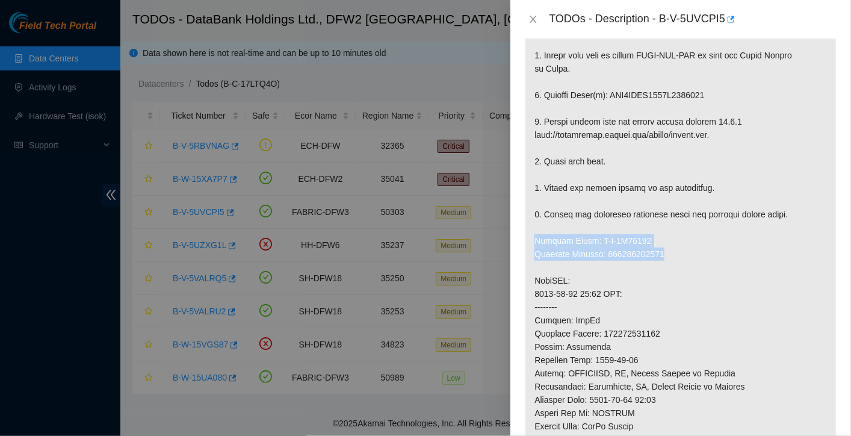
drag, startPoint x: 535, startPoint y: 237, endPoint x: 666, endPoint y: 254, distance: 131.7
click at [666, 254] on p at bounding box center [681, 281] width 311 height 694
copy p "Service Order: B-V-5V95088 Tracking Numbers: 473665216233"
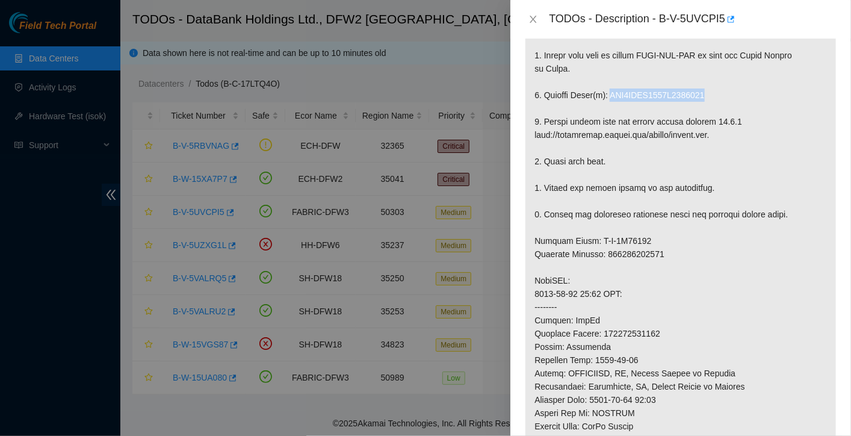
drag, startPoint x: 609, startPoint y: 95, endPoint x: 705, endPoint y: 91, distance: 95.2
click at [705, 91] on p at bounding box center [681, 281] width 311 height 694
copy p "WFK4ALDH0000C9489804"
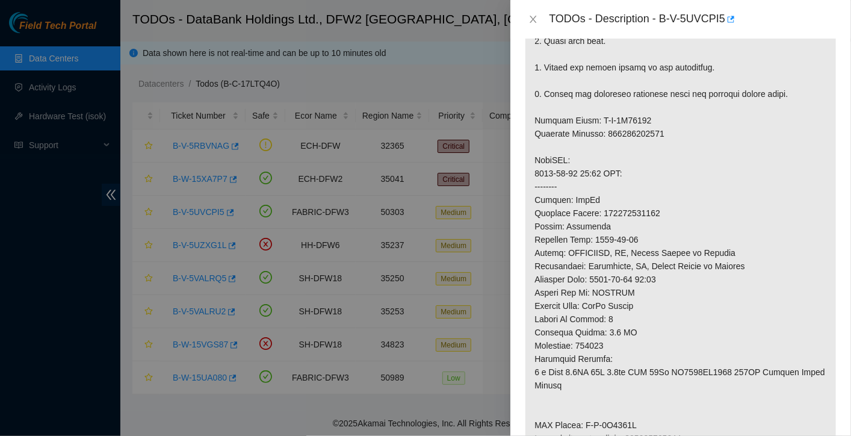
scroll to position [518, 0]
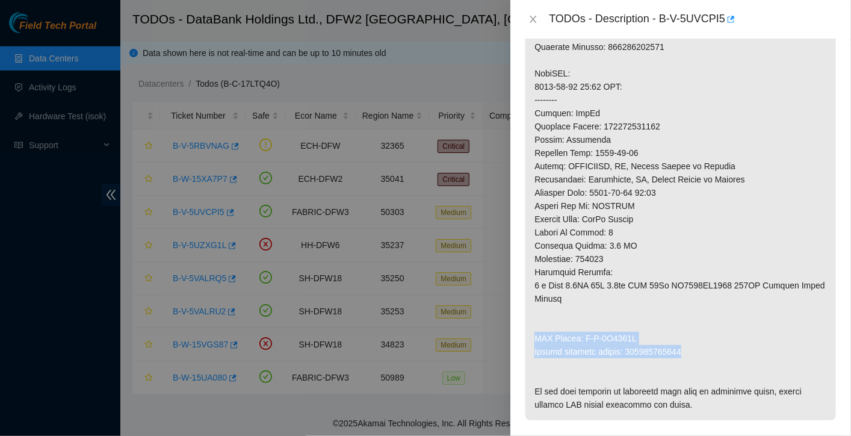
drag, startPoint x: 684, startPoint y: 346, endPoint x: 536, endPoint y: 338, distance: 148.3
click at [536, 338] on p at bounding box center [681, 74] width 311 height 694
copy p "RMA Return: B-V-5V9508H Return tracking number: 473665216244"
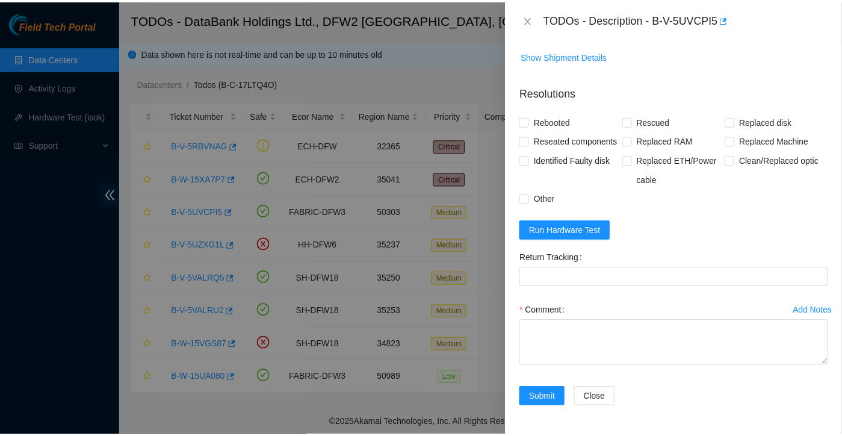
scroll to position [965, 0]
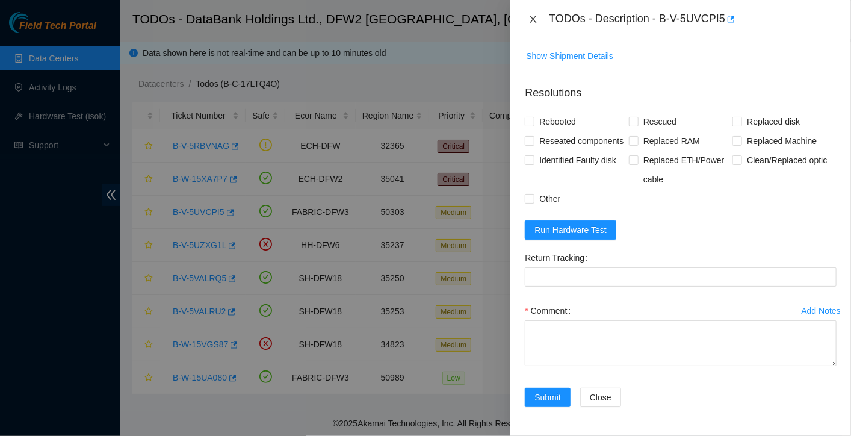
click at [539, 19] on button "Close" at bounding box center [533, 19] width 17 height 11
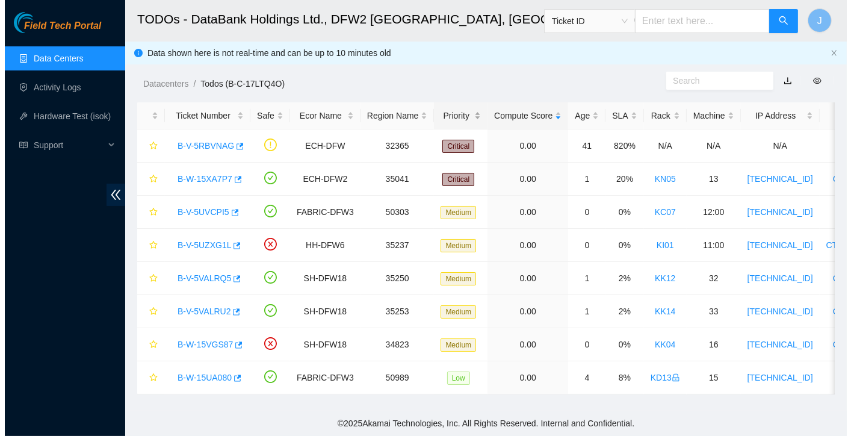
scroll to position [358, 0]
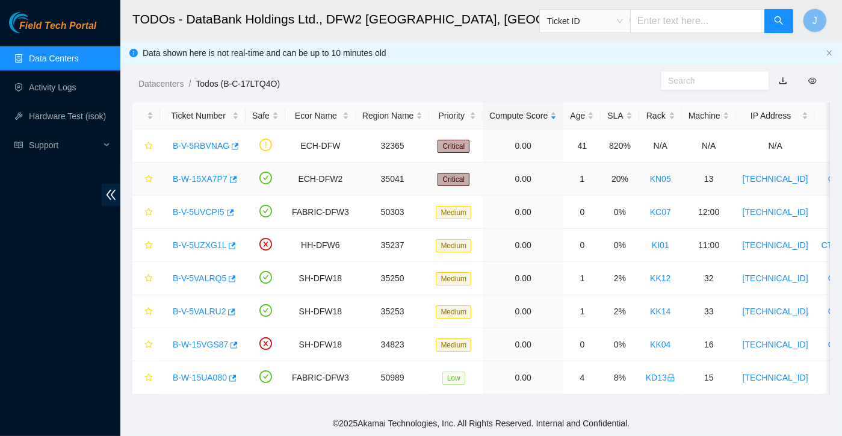
click at [207, 175] on link "B-W-15XA7P7" at bounding box center [200, 179] width 55 height 10
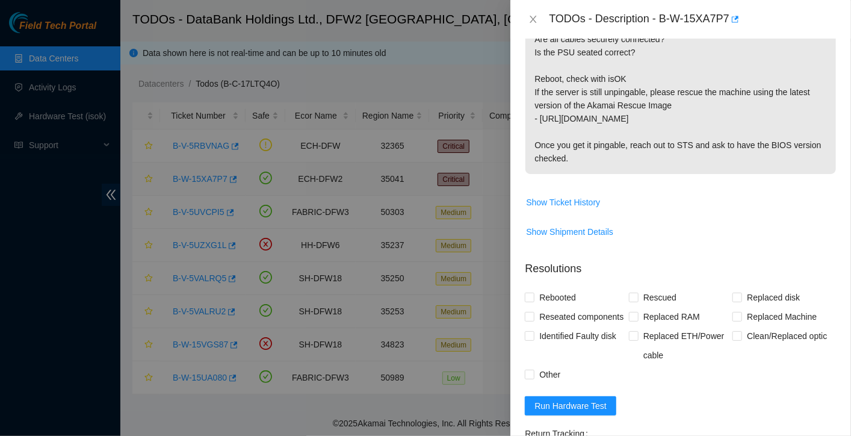
scroll to position [538, 0]
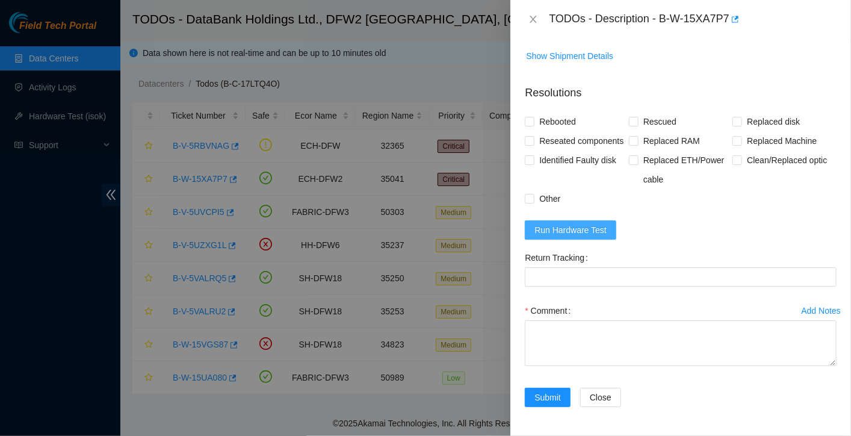
click at [562, 238] on button "Run Hardware Test" at bounding box center [571, 229] width 92 height 19
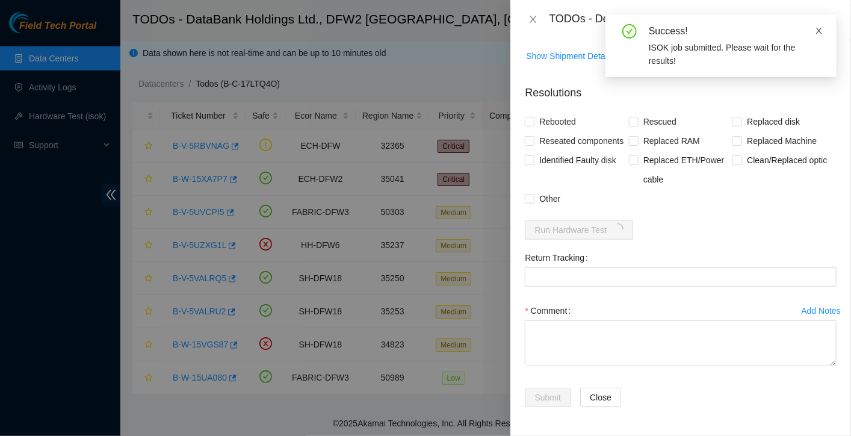
click at [819, 31] on icon "close" at bounding box center [820, 31] width 6 height 6
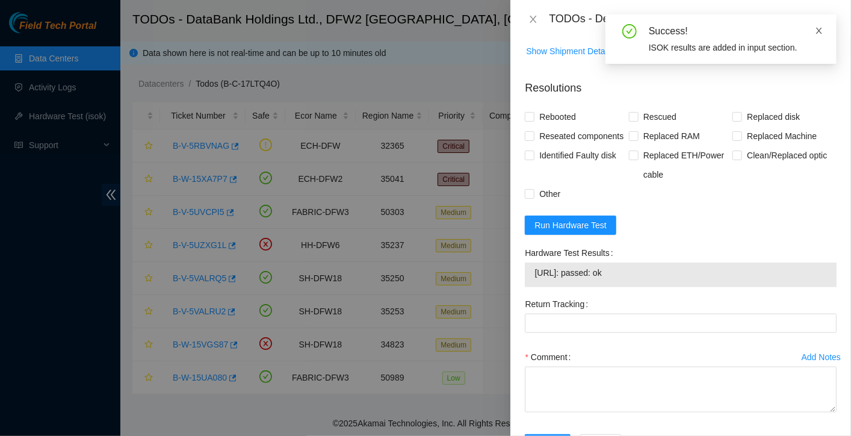
click at [817, 30] on icon "close" at bounding box center [819, 30] width 8 height 8
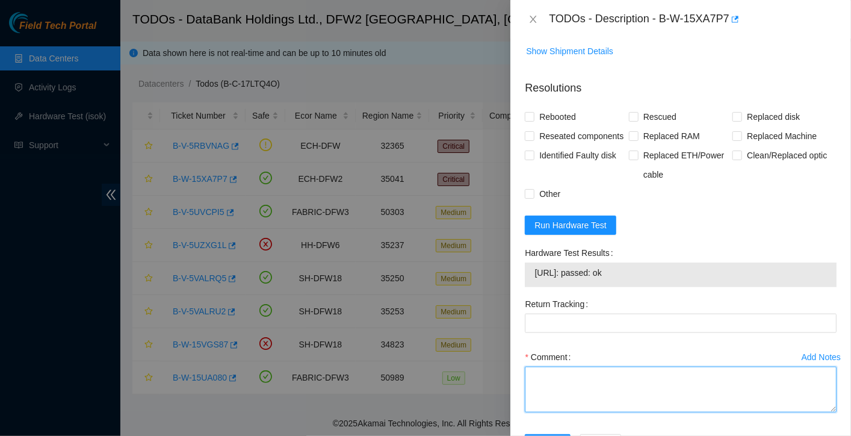
click at [569, 384] on textarea "Comment" at bounding box center [681, 390] width 312 height 46
paste textarea "rebooted machine, reseated all wires and pud equipment, reseated red light disk…"
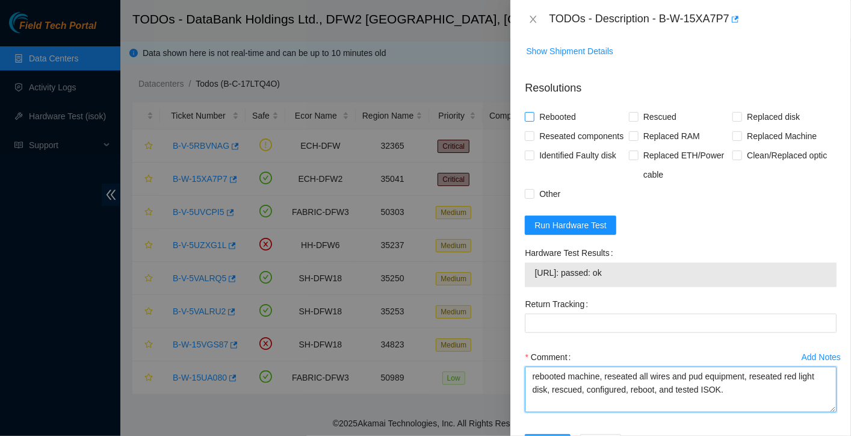
type textarea "rebooted machine, reseated all wires and pud equipment, reseated red light disk…"
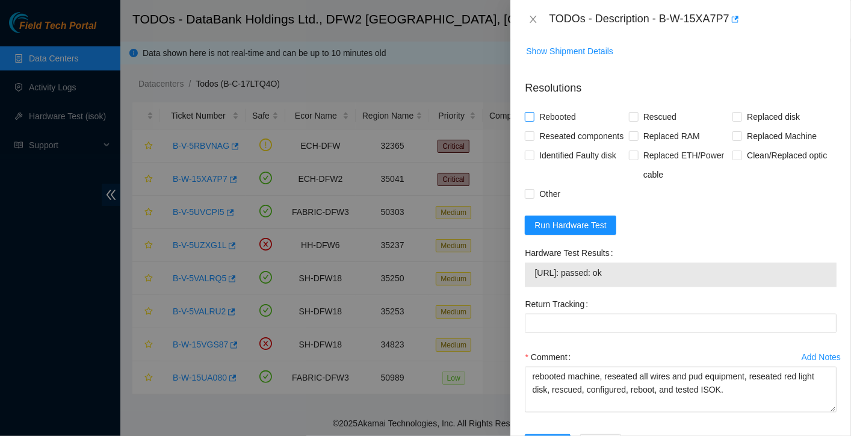
click at [567, 107] on span "Rebooted" at bounding box center [558, 116] width 46 height 19
click at [534, 112] on input "Rebooted" at bounding box center [529, 116] width 8 height 8
checkbox input "true"
click at [556, 126] on span "Reseated components" at bounding box center [582, 135] width 94 height 19
click at [534, 131] on input "Reseated components" at bounding box center [529, 135] width 8 height 8
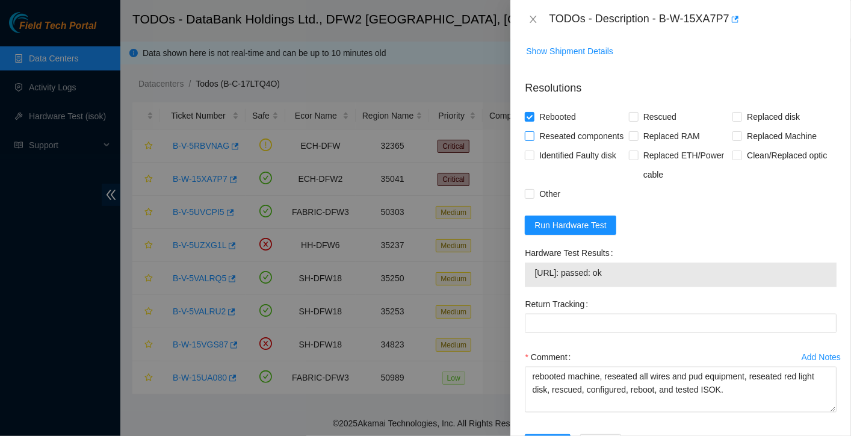
checkbox input "true"
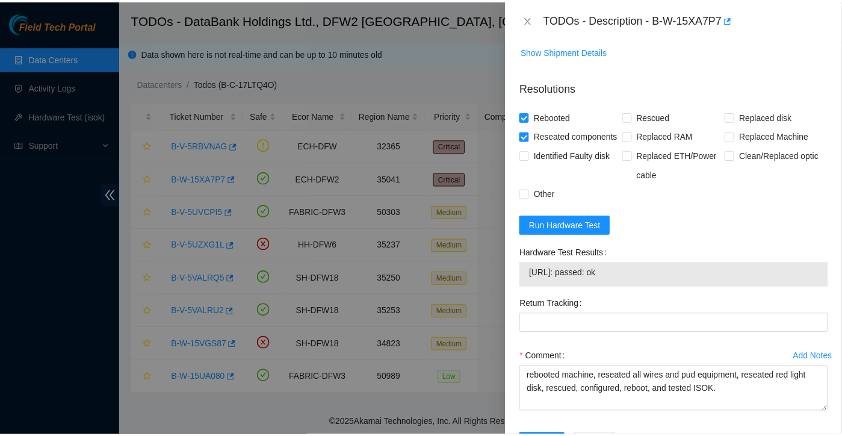
scroll to position [590, 0]
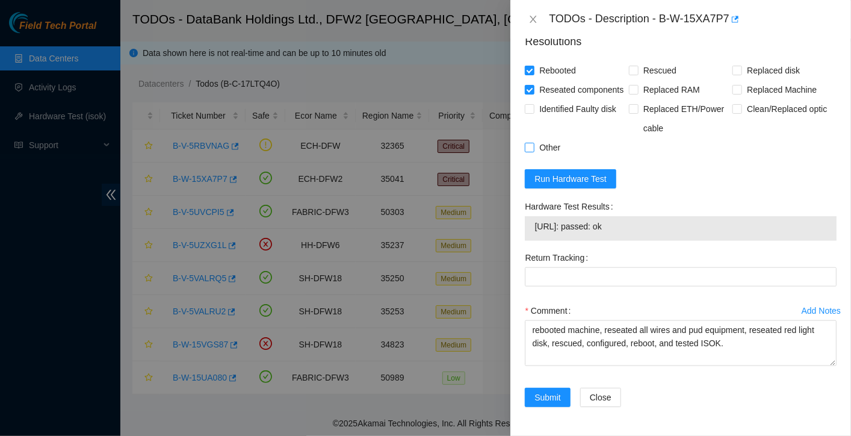
click at [553, 151] on span "Other" at bounding box center [550, 147] width 31 height 19
click at [534, 151] on input "Other" at bounding box center [529, 147] width 8 height 8
checkbox input "true"
click at [554, 394] on span "Submit" at bounding box center [548, 397] width 26 height 13
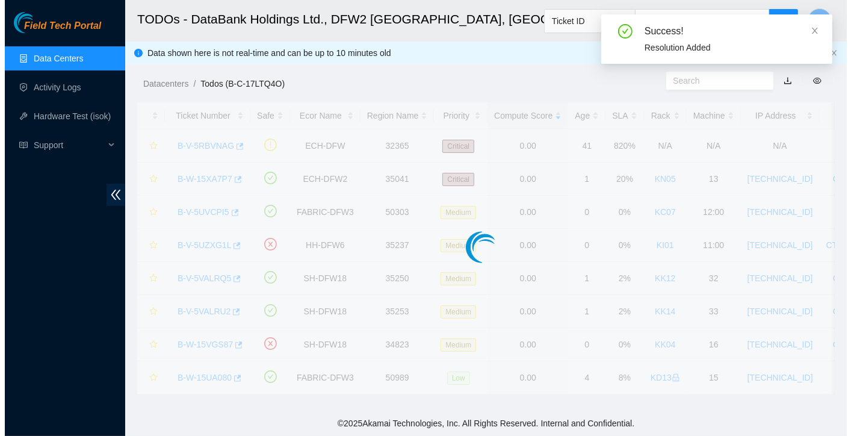
scroll to position [0, 0]
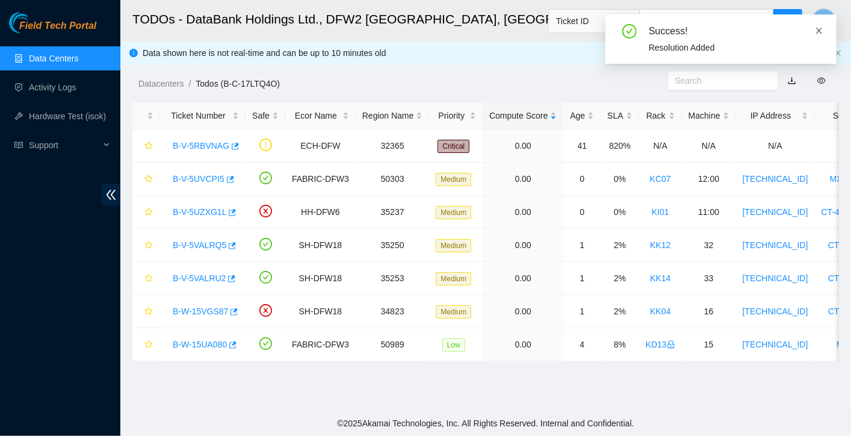
click at [820, 33] on icon "close" at bounding box center [819, 30] width 8 height 8
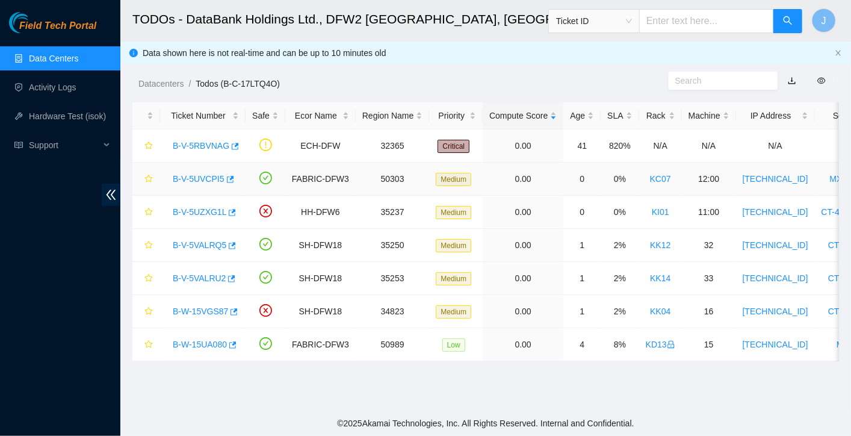
click at [201, 182] on link "B-V-5UVCPI5" at bounding box center [199, 179] width 52 height 10
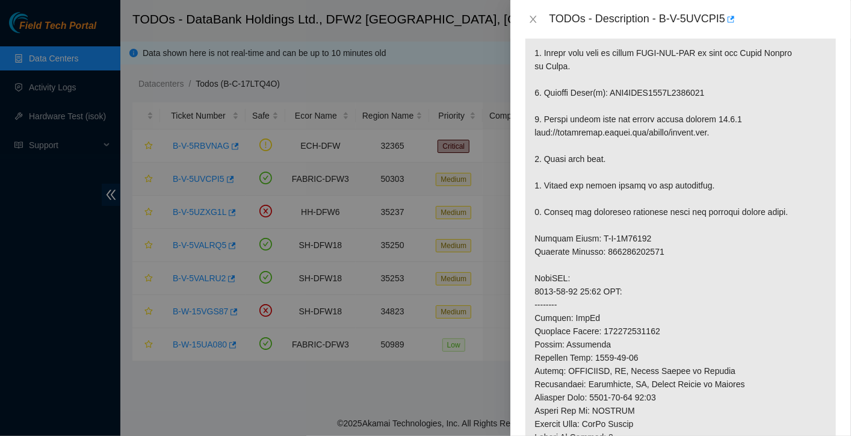
scroll to position [1010, 0]
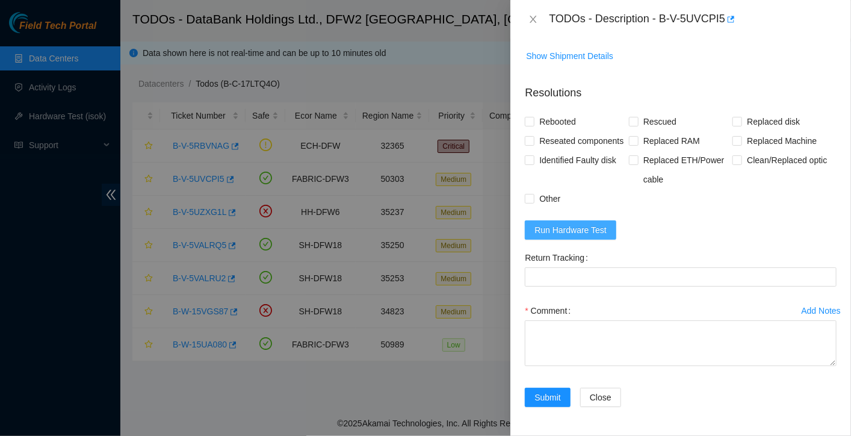
click at [585, 227] on span "Run Hardware Test" at bounding box center [571, 229] width 72 height 13
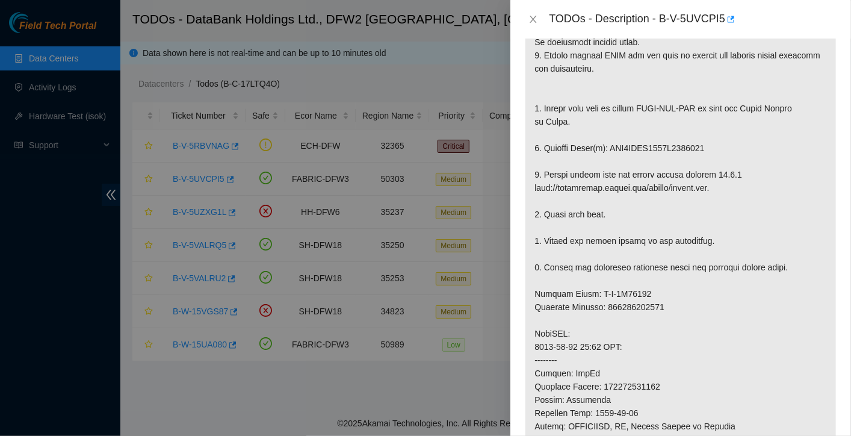
scroll to position [0, 0]
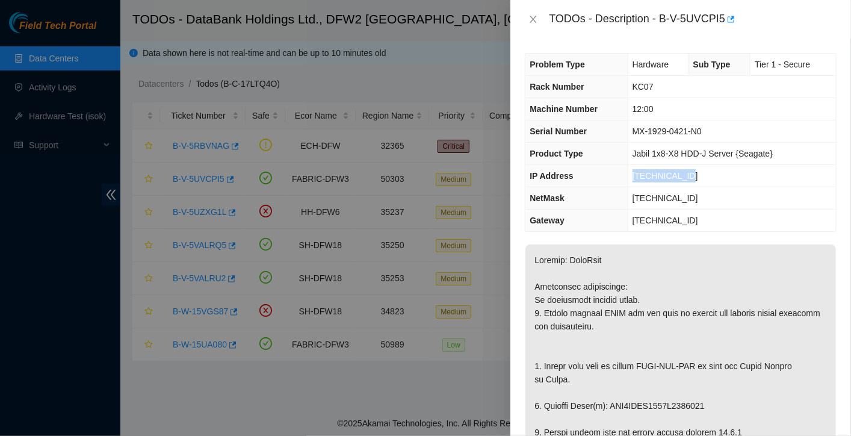
drag, startPoint x: 686, startPoint y: 175, endPoint x: 632, endPoint y: 169, distance: 54.5
click at [632, 169] on td "[TECHNICAL_ID]" at bounding box center [732, 176] width 208 height 22
copy span "[TECHNICAL_ID]"
click at [711, 210] on td "[TECHNICAL_ID]" at bounding box center [732, 221] width 208 height 22
drag, startPoint x: 698, startPoint y: 197, endPoint x: 624, endPoint y: 198, distance: 74.1
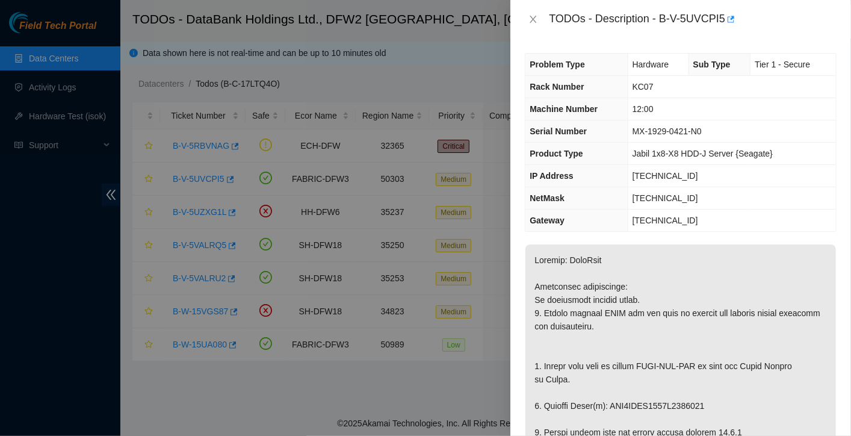
click at [624, 198] on tr "NetMask 255.255.255.192" at bounding box center [681, 198] width 311 height 22
copy tr "[TECHNICAL_ID]"
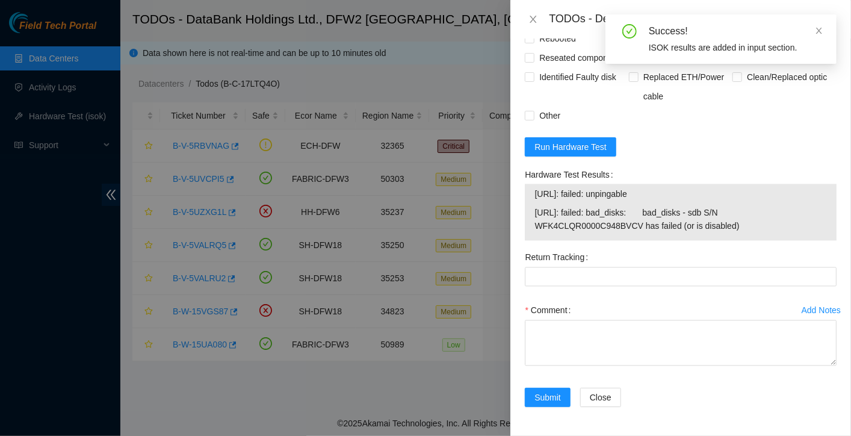
scroll to position [1094, 0]
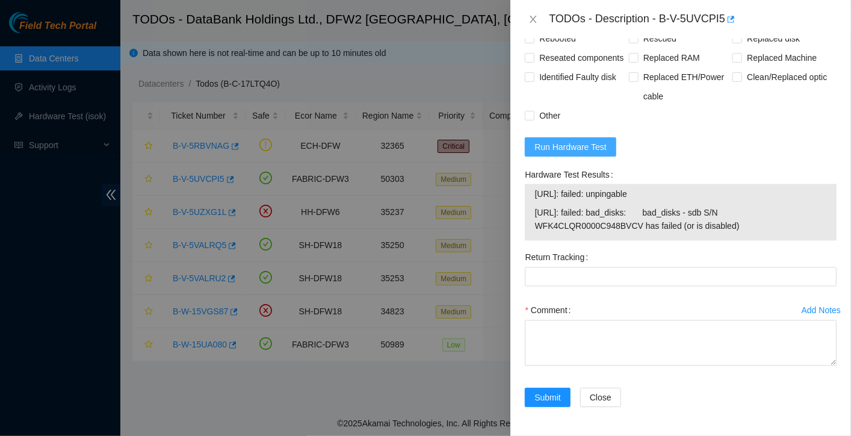
click at [553, 149] on span "Run Hardware Test" at bounding box center [571, 146] width 72 height 13
click at [421, 82] on div at bounding box center [425, 218] width 851 height 436
click at [531, 19] on icon "close" at bounding box center [534, 19] width 10 height 10
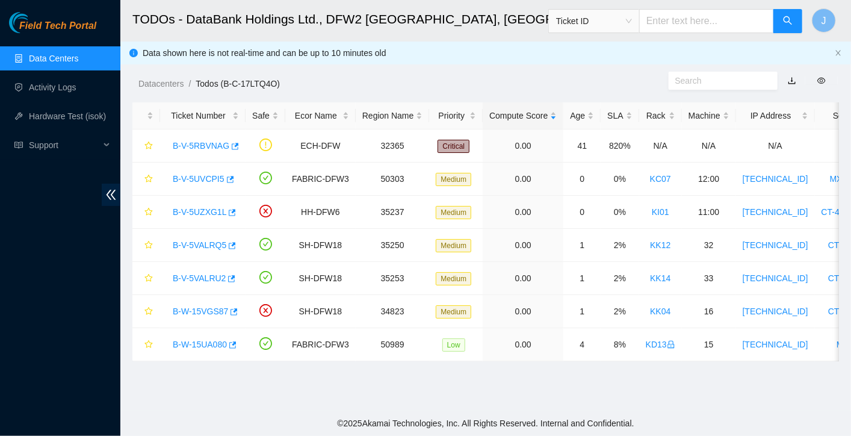
scroll to position [313, 0]
click at [188, 342] on link "B-W-15UA080" at bounding box center [200, 345] width 54 height 10
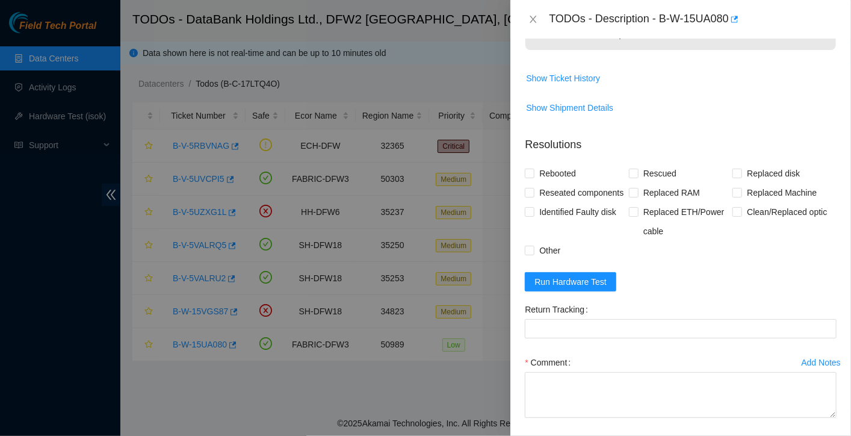
scroll to position [465, 0]
click at [531, 18] on icon "close" at bounding box center [534, 19] width 10 height 10
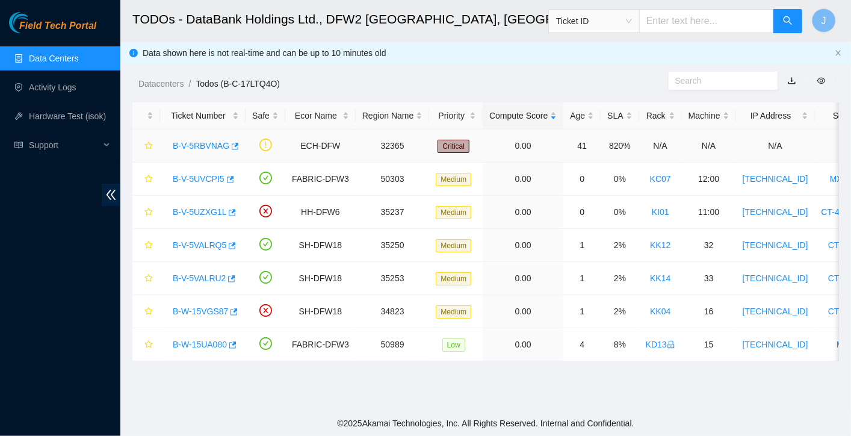
scroll to position [358, 0]
click at [217, 174] on link "B-V-5UVCPI5" at bounding box center [199, 179] width 52 height 10
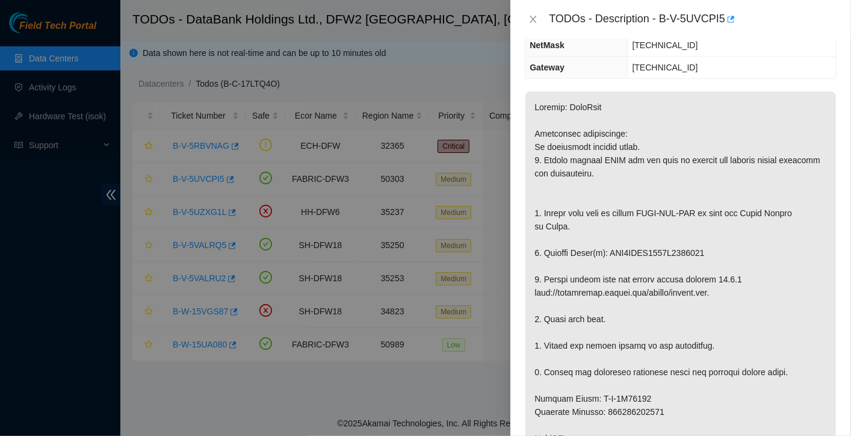
scroll to position [0, 0]
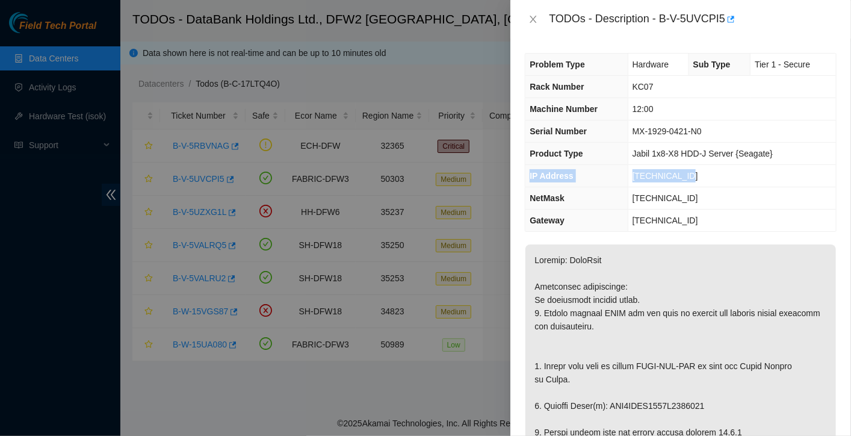
drag, startPoint x: 691, startPoint y: 179, endPoint x: 528, endPoint y: 178, distance: 163.2
click at [528, 178] on tr "IP Address 23.55.177.154" at bounding box center [681, 176] width 311 height 22
copy tr "IP Address 23.55.177.154"
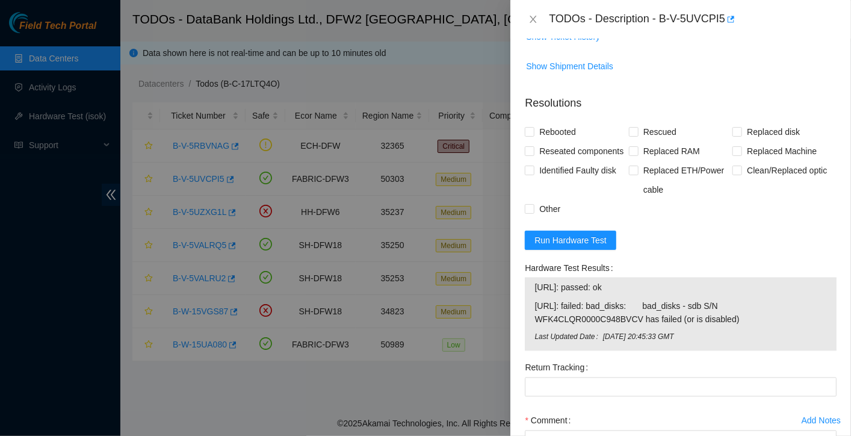
scroll to position [1110, 0]
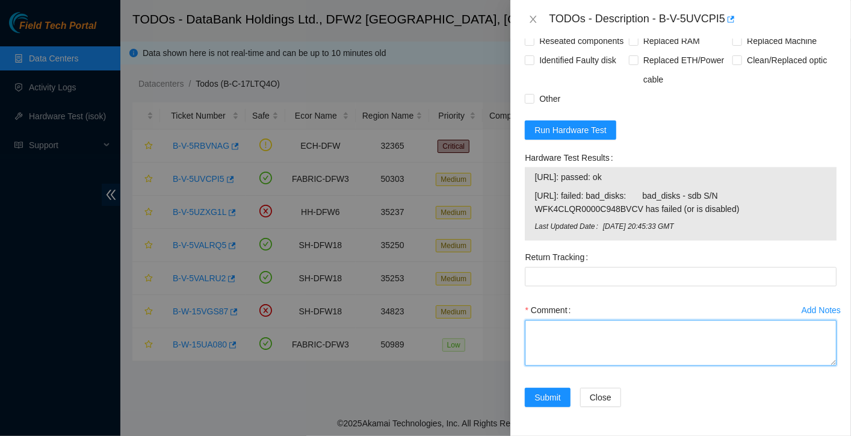
click at [582, 334] on textarea "Comment" at bounding box center [681, 343] width 312 height 46
paste textarea "replaced bad disk with new disk S/N: WFKA2TJZ Bad Disk: WFK4ALDH0000C9489804 Se…"
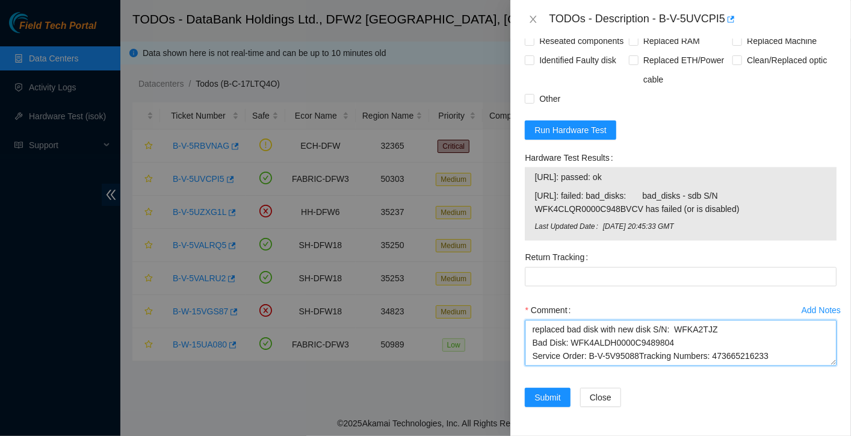
scroll to position [23, 0]
type textarea "replaced bad disk with new disk S/N: WFKA2TJZ Bad Disk: WFK4ALDH0000C9489804 Se…"
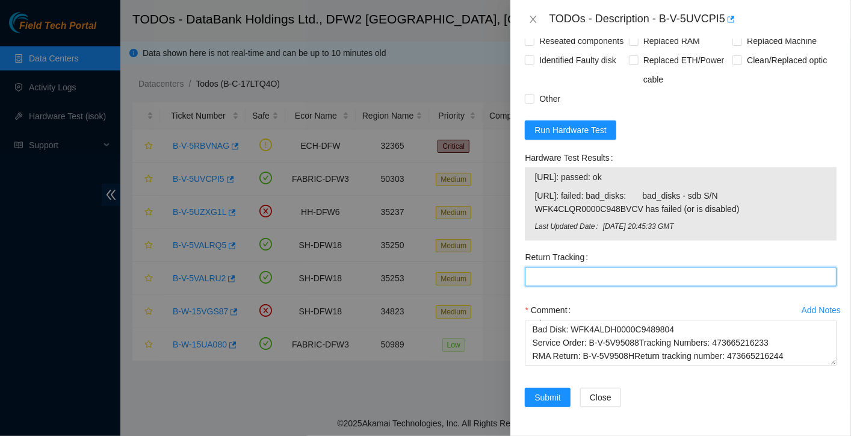
click at [552, 274] on Tracking "Return Tracking" at bounding box center [681, 276] width 312 height 19
paste Tracking "473665216244"
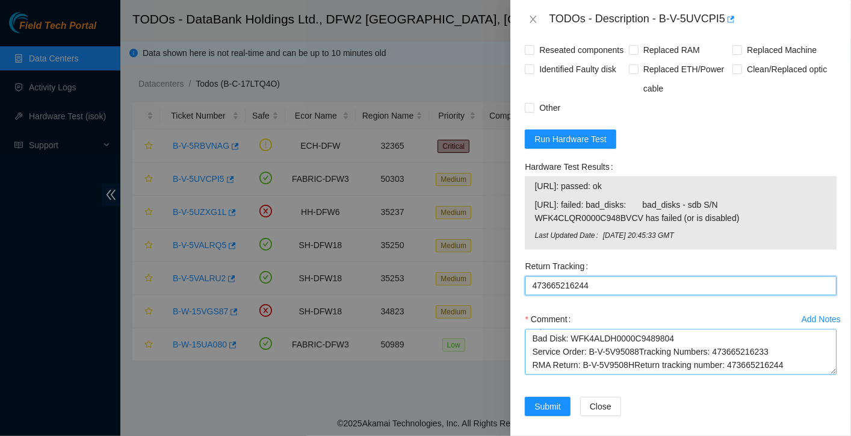
scroll to position [1029, 0]
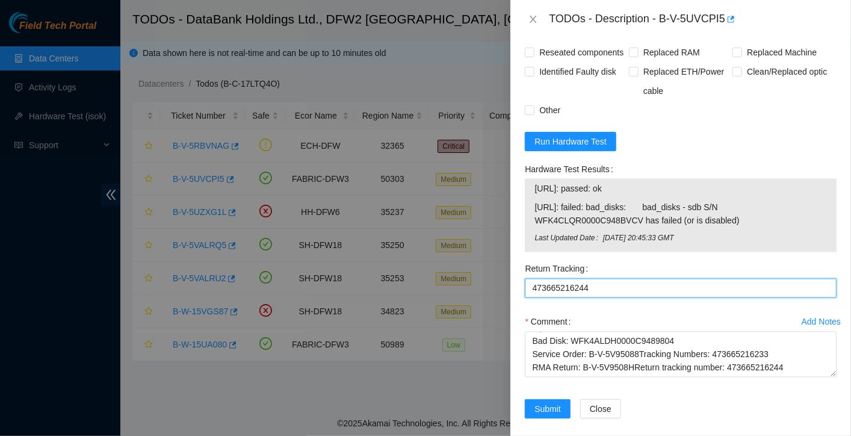
type Tracking "473665216244"
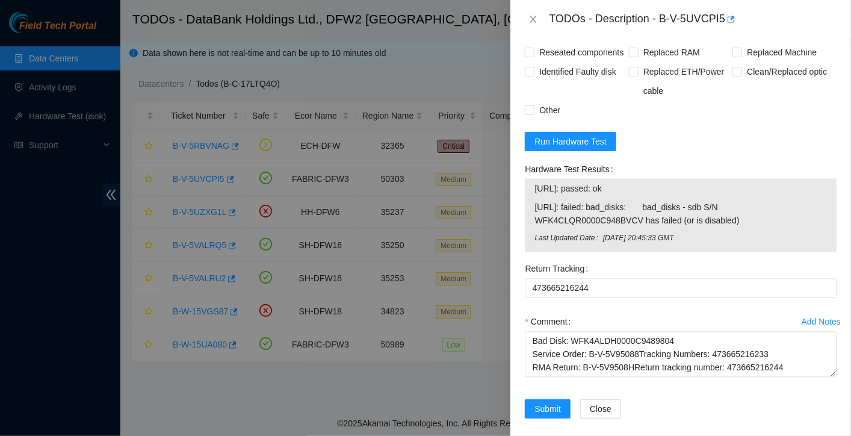
click at [532, 37] on input "Rebooted" at bounding box center [529, 32] width 8 height 8
checkbox input "true"
click at [533, 56] on input "Reseated components" at bounding box center [529, 52] width 8 height 8
checkbox input "true"
click at [633, 37] on input "Rescued" at bounding box center [633, 32] width 8 height 8
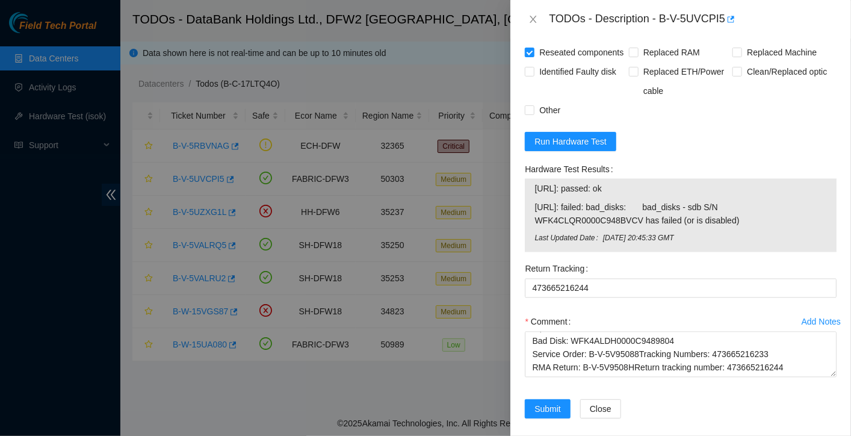
checkbox input "true"
click at [747, 43] on span "Replaced disk" at bounding box center [774, 32] width 63 height 19
click at [741, 37] on input "Replaced disk" at bounding box center [737, 32] width 8 height 8
checkbox input "true"
click at [582, 148] on span "Run Hardware Test" at bounding box center [571, 141] width 72 height 13
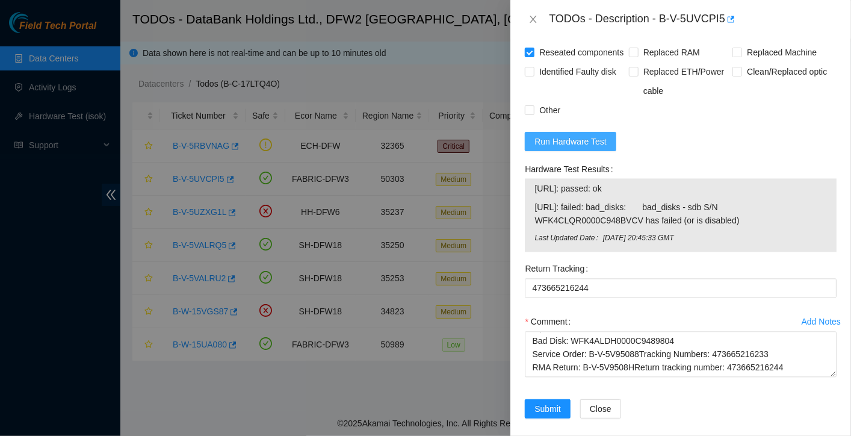
scroll to position [1011, 0]
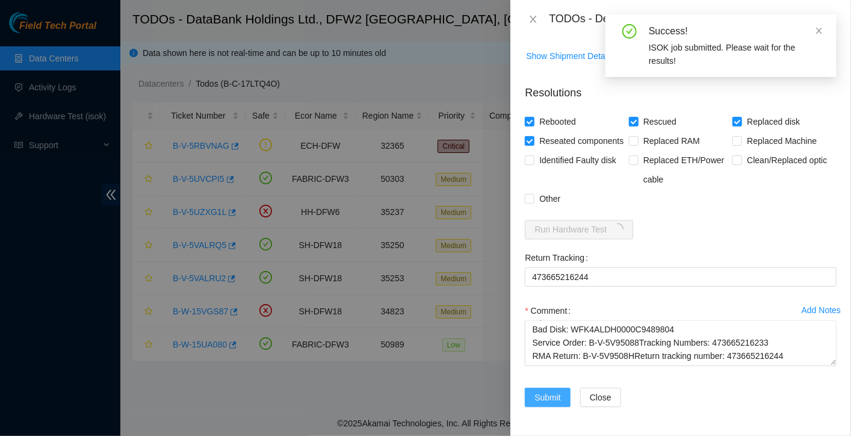
click at [547, 398] on span "Submit" at bounding box center [548, 397] width 26 height 13
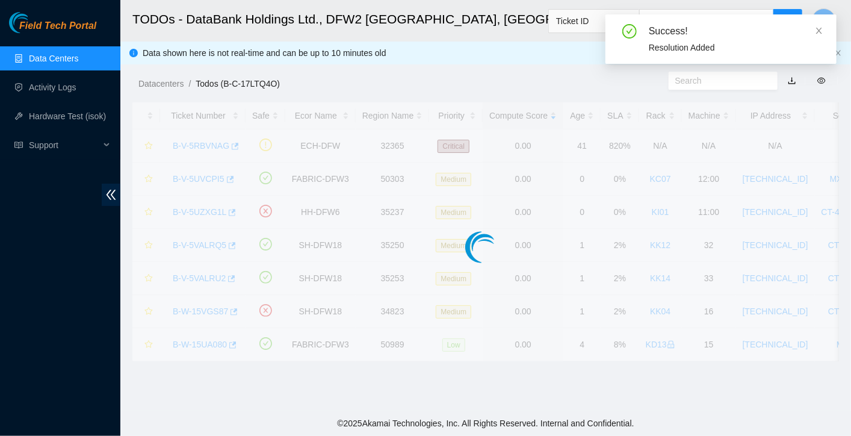
scroll to position [300, 0]
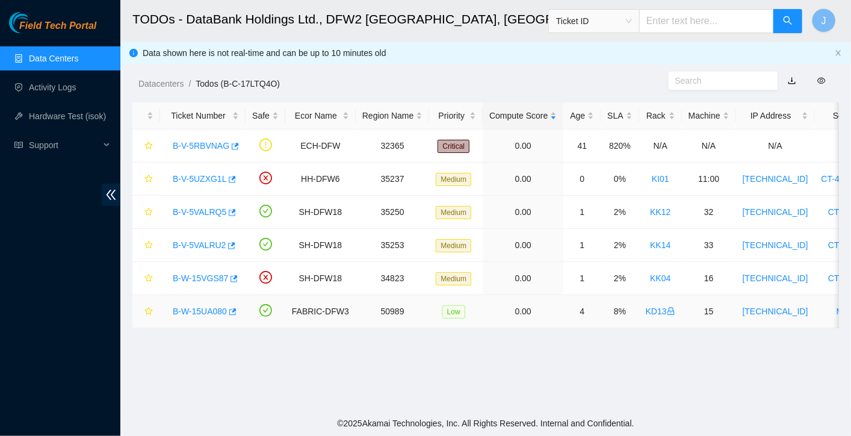
click at [193, 314] on link "B-W-15UA080" at bounding box center [200, 312] width 54 height 10
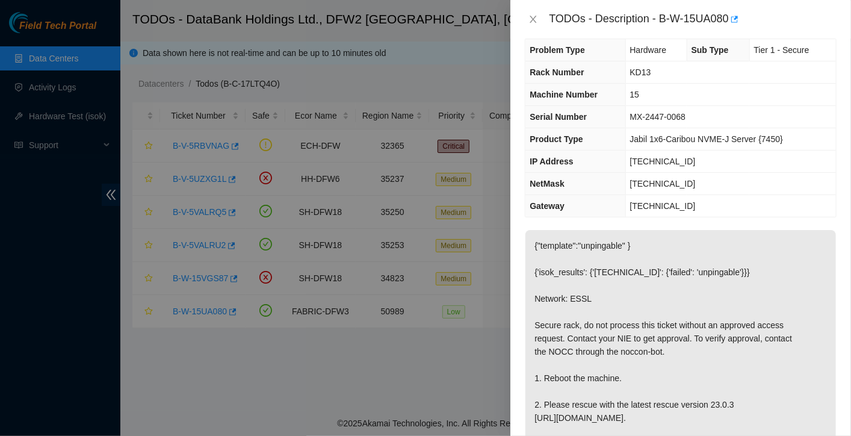
scroll to position [0, 0]
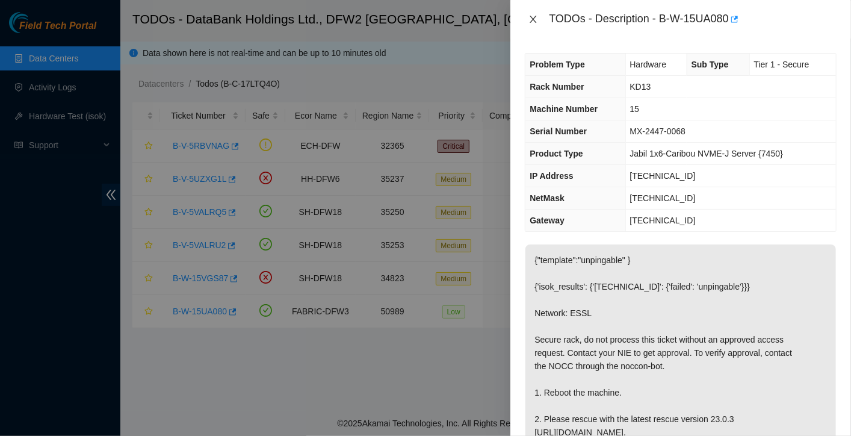
click at [530, 19] on icon "close" at bounding box center [534, 19] width 10 height 10
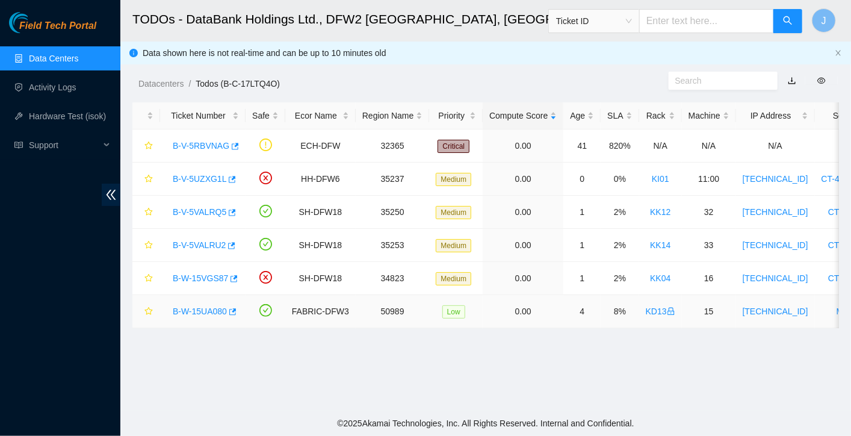
click at [194, 310] on link "B-W-15UA080" at bounding box center [200, 312] width 54 height 10
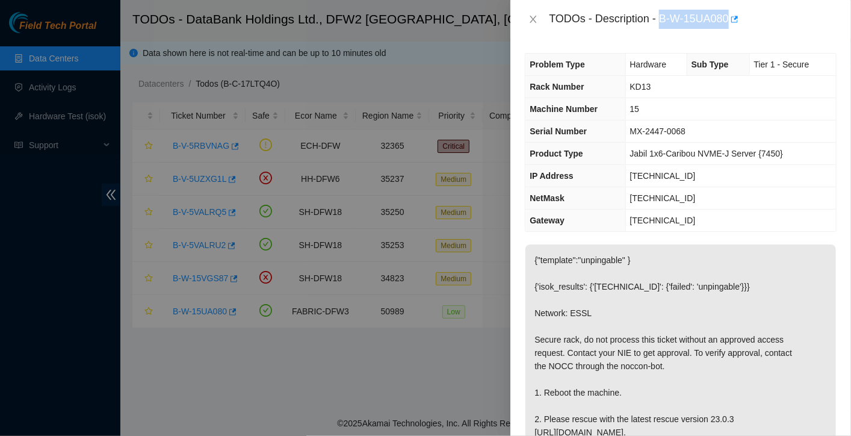
drag, startPoint x: 664, startPoint y: 20, endPoint x: 728, endPoint y: 26, distance: 64.7
click at [728, 26] on div "TODOs - Description - B-W-15UA080" at bounding box center [693, 19] width 288 height 19
copy div "B-W-15UA080"
drag, startPoint x: 680, startPoint y: 174, endPoint x: 629, endPoint y: 180, distance: 51.5
click at [629, 180] on td "[TECHNICAL_ID]" at bounding box center [731, 176] width 211 height 22
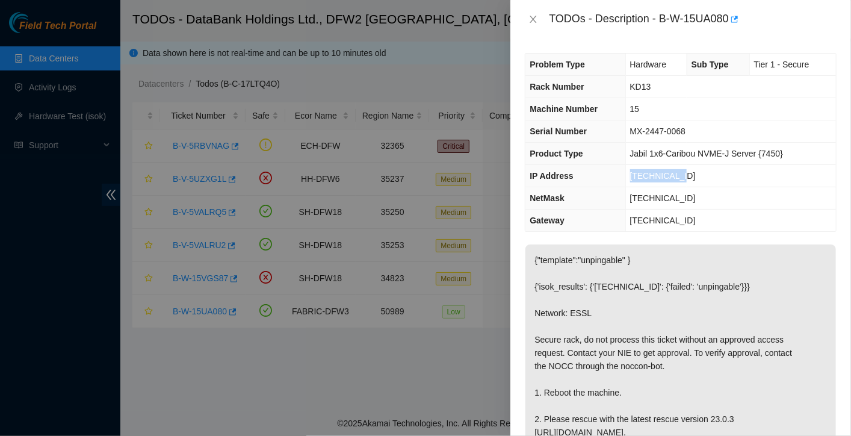
copy span "[TECHNICAL_ID]"
drag, startPoint x: 694, startPoint y: 199, endPoint x: 631, endPoint y: 201, distance: 62.7
click at [631, 201] on td "[TECHNICAL_ID]" at bounding box center [731, 198] width 211 height 22
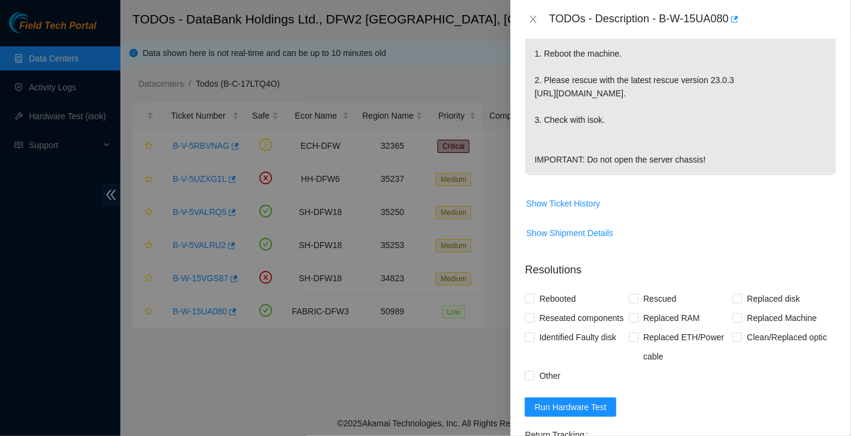
scroll to position [561, 0]
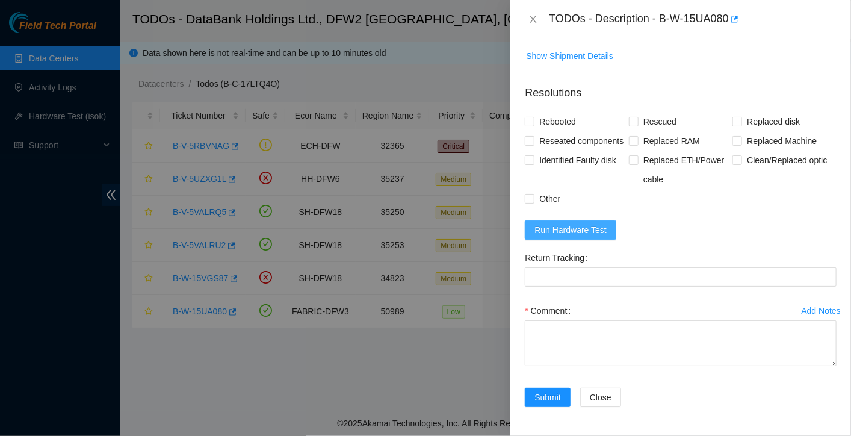
click at [576, 229] on span "Run Hardware Test" at bounding box center [571, 229] width 72 height 13
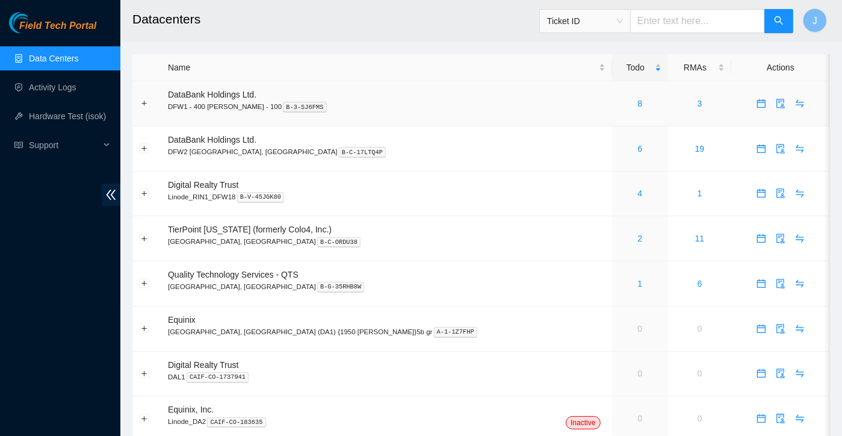
click at [619, 103] on div "8" at bounding box center [640, 103] width 43 height 13
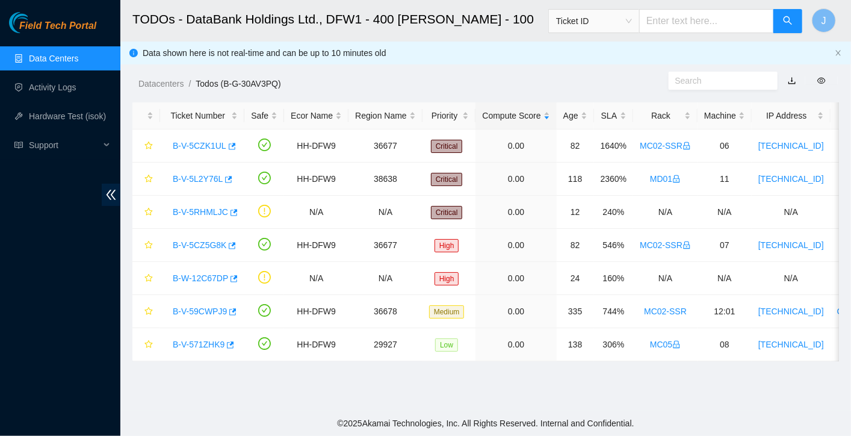
click at [78, 61] on link "Data Centers" at bounding box center [53, 59] width 49 height 10
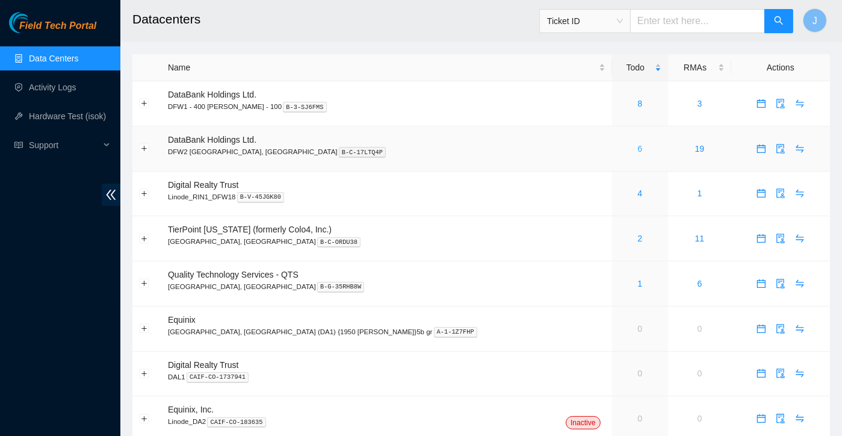
click at [638, 153] on link "6" at bounding box center [640, 149] width 5 height 10
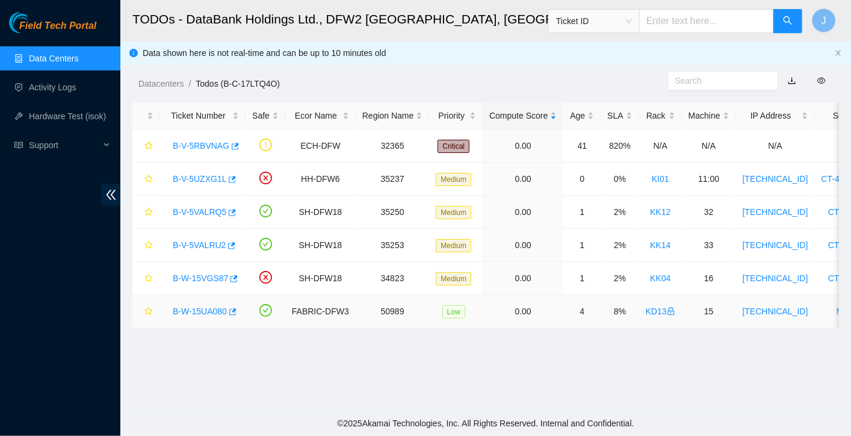
click at [188, 313] on link "B-W-15UA080" at bounding box center [200, 312] width 54 height 10
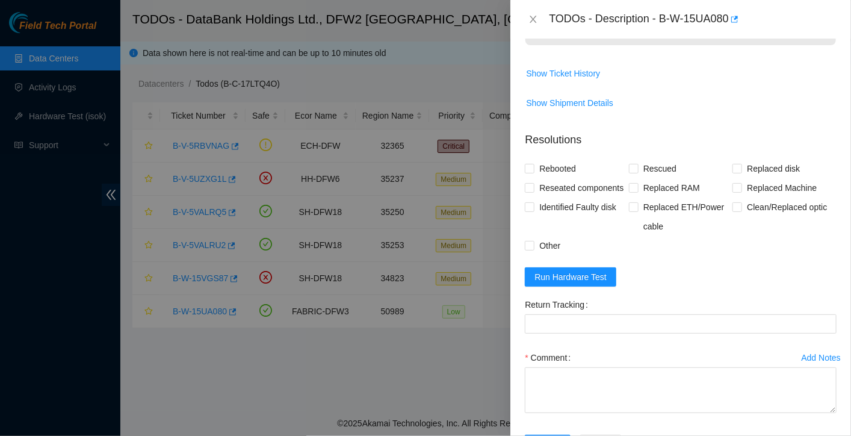
scroll to position [561, 0]
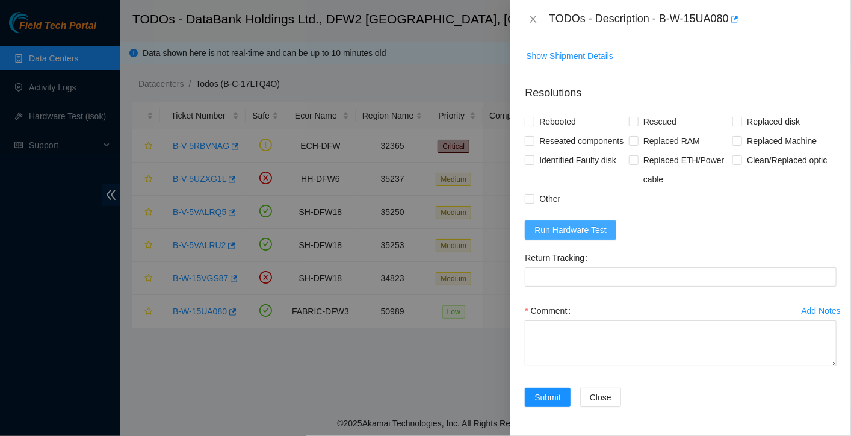
click at [583, 228] on span "Run Hardware Test" at bounding box center [571, 229] width 72 height 13
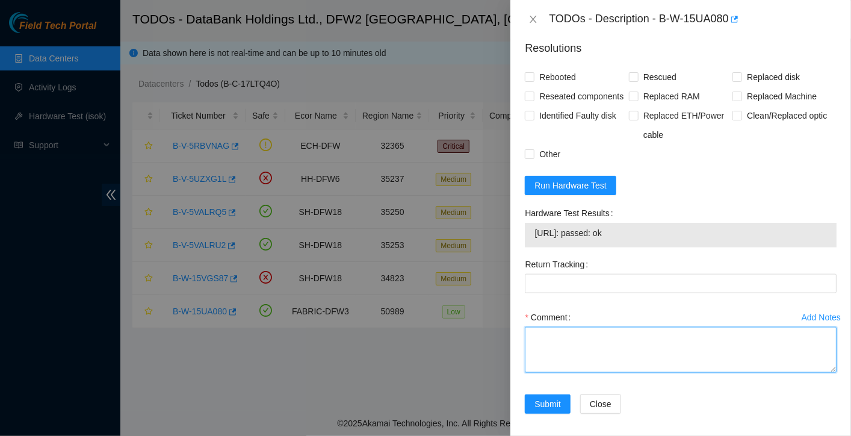
click at [549, 373] on textarea "Comment" at bounding box center [681, 350] width 312 height 46
paste textarea "requested for access for rack, rebooted machine, rescued, rebooted, configured,…"
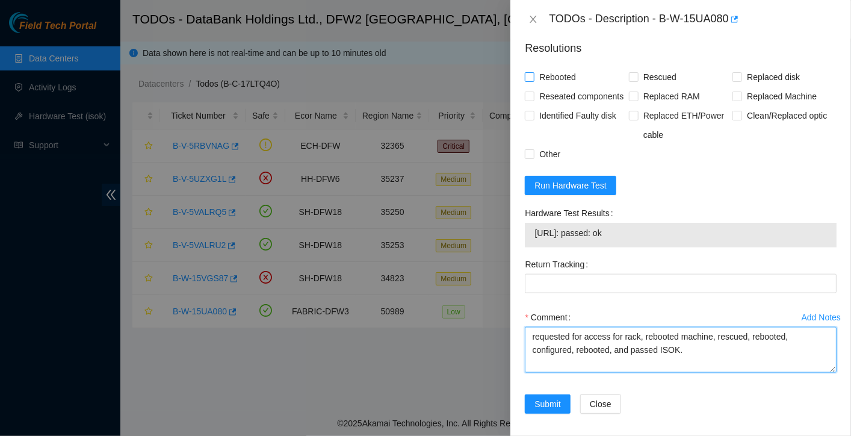
type textarea "requested for access for rack, rebooted machine, rescued, rebooted, configured,…"
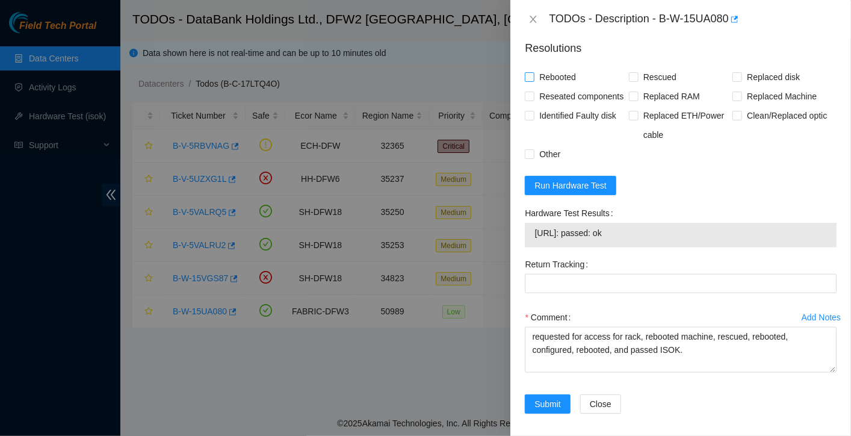
click at [541, 87] on span "Rebooted" at bounding box center [558, 76] width 46 height 19
click at [534, 81] on input "Rebooted" at bounding box center [529, 76] width 8 height 8
checkbox input "true"
click at [652, 87] on span "Rescued" at bounding box center [660, 76] width 43 height 19
click at [638, 81] on input "Rescued" at bounding box center [633, 76] width 8 height 8
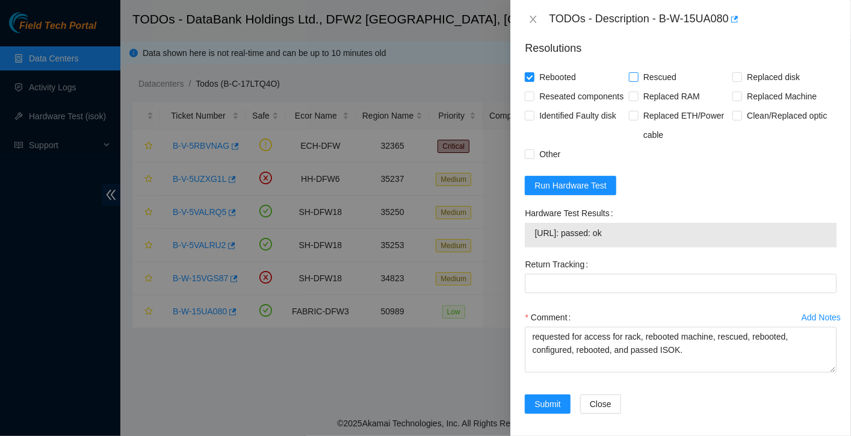
checkbox input "true"
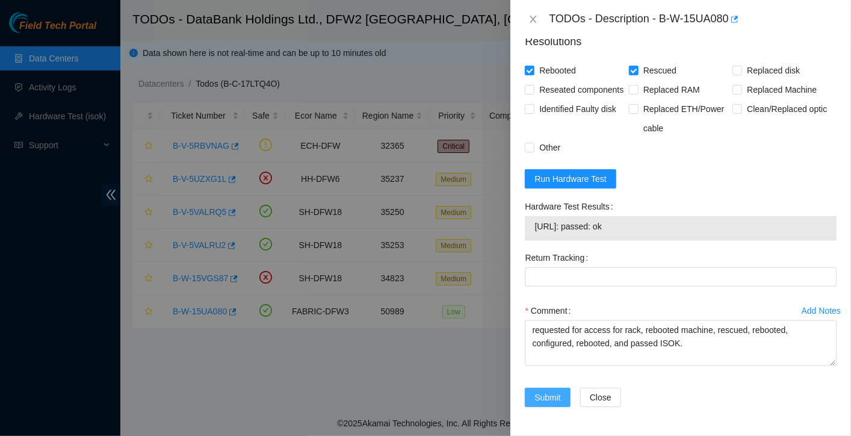
click at [556, 399] on span "Submit" at bounding box center [548, 397] width 26 height 13
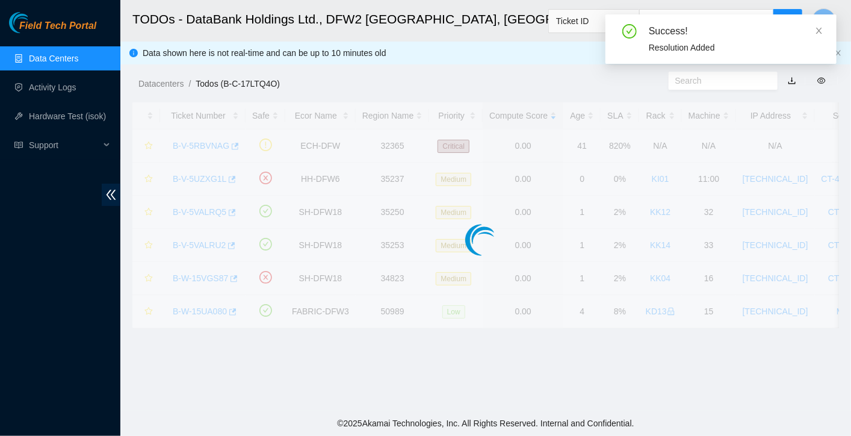
scroll to position [313, 0]
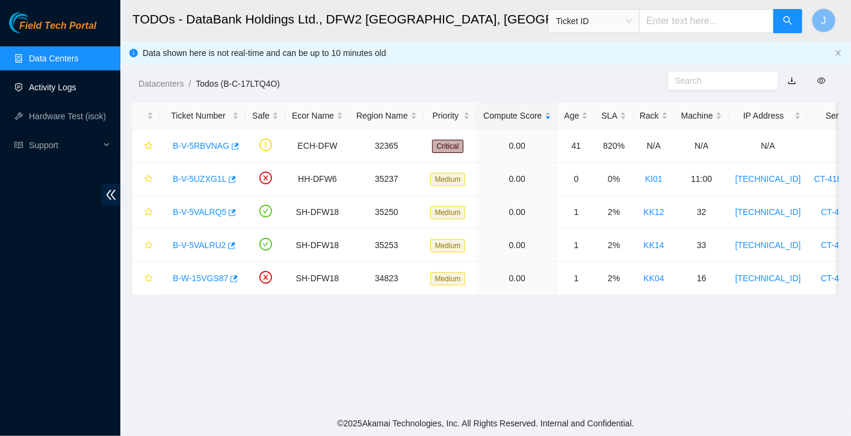
click at [76, 89] on link "Activity Logs" at bounding box center [53, 88] width 48 height 10
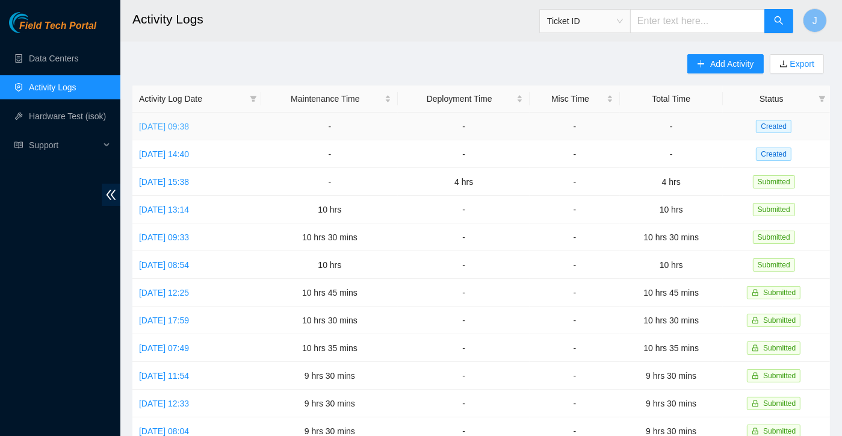
click at [189, 131] on link "Tue, 16 Sep 2025 09:38" at bounding box center [164, 127] width 50 height 10
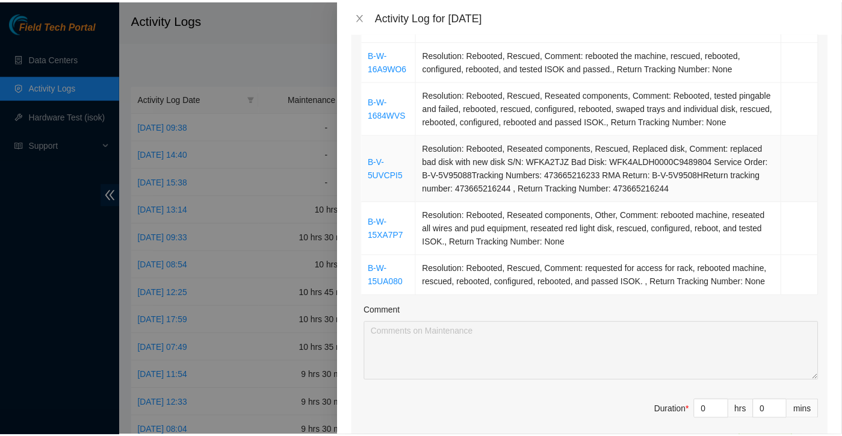
scroll to position [729, 0]
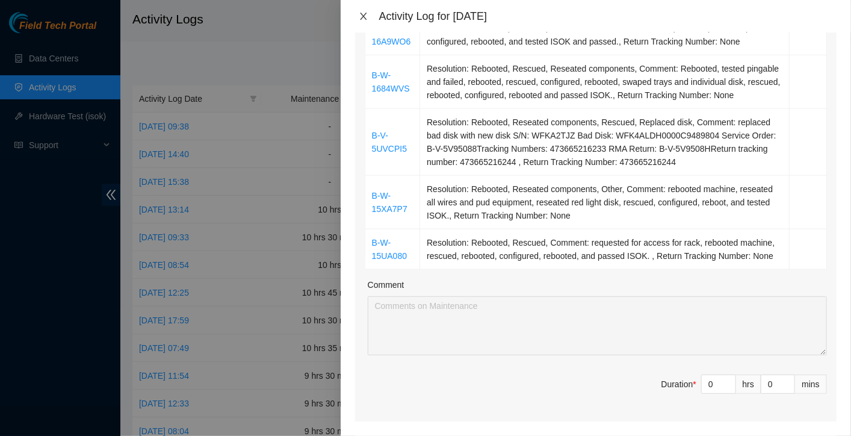
click at [364, 18] on icon "close" at bounding box center [363, 16] width 7 height 7
